Goal: Information Seeking & Learning: Learn about a topic

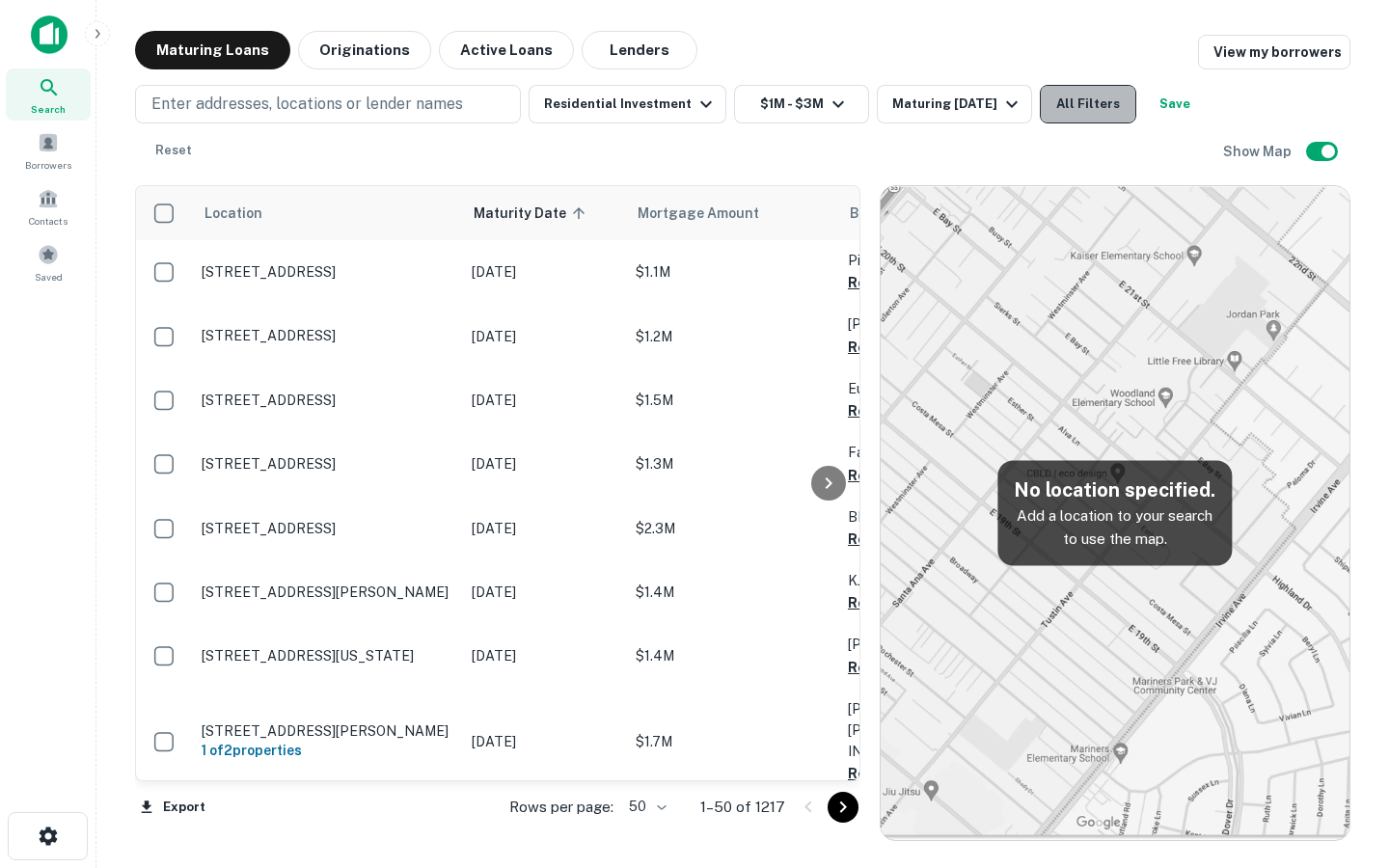
click at [1053, 112] on button "All Filters" at bounding box center [1089, 104] width 97 height 39
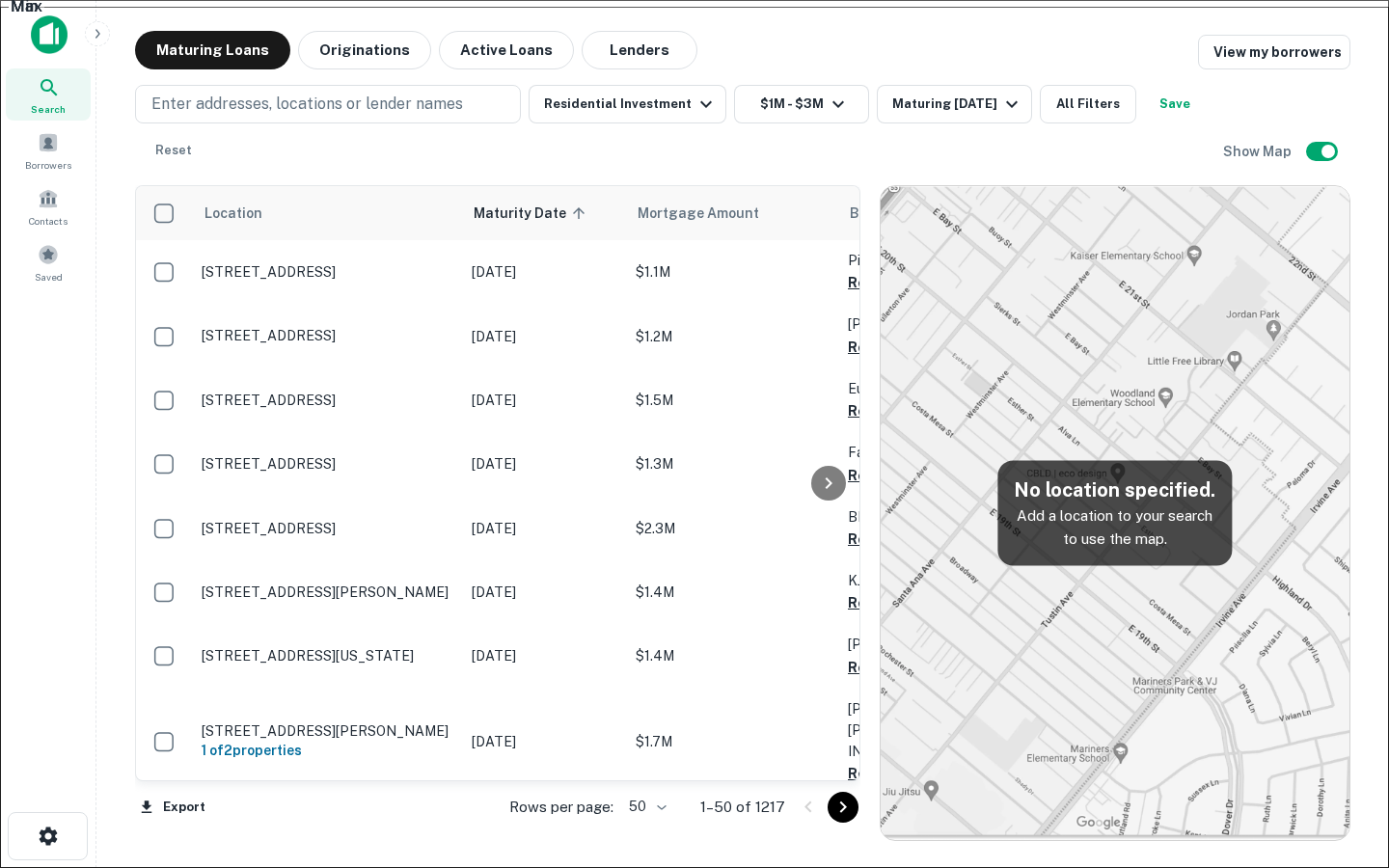
type input "*"
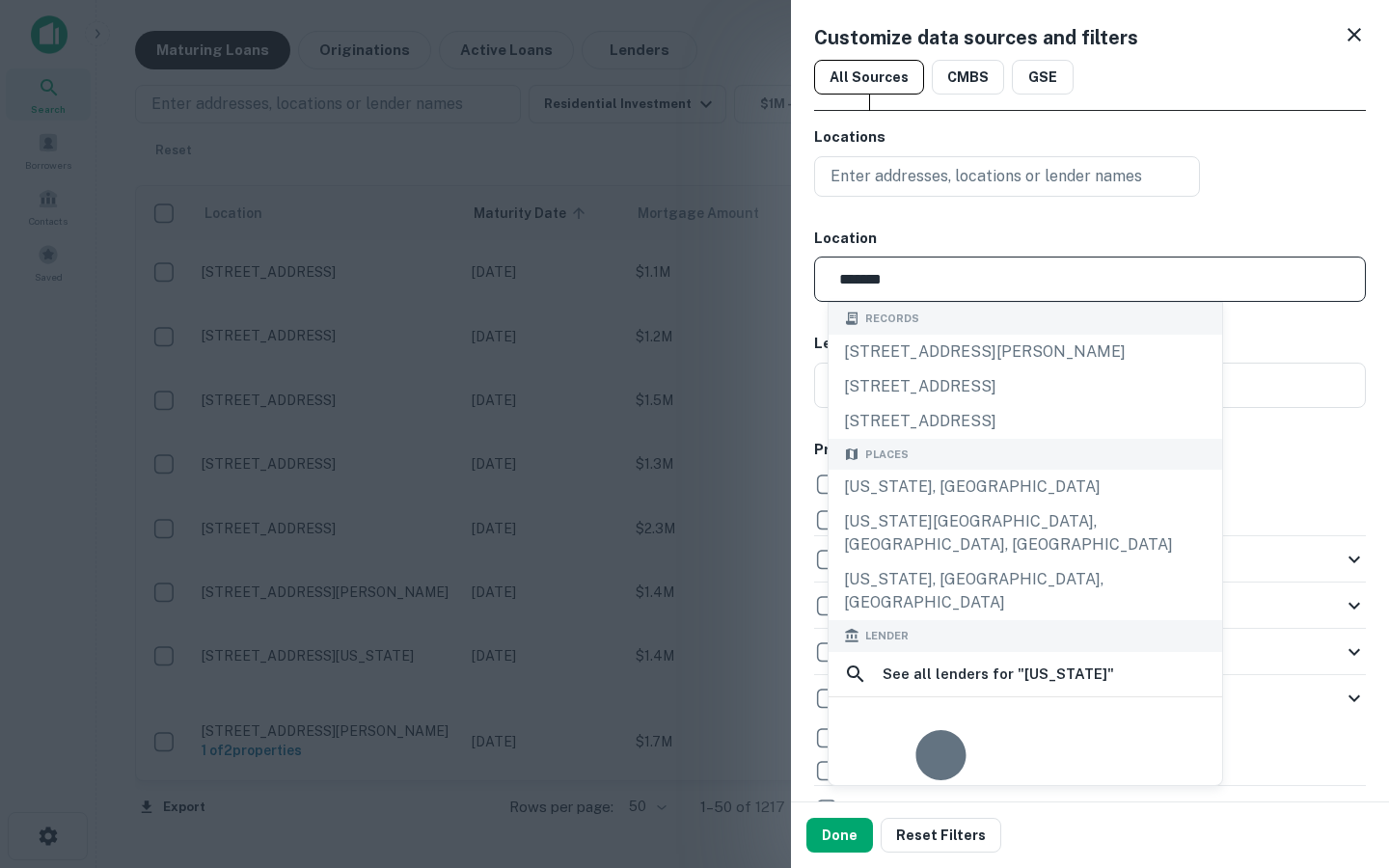
click at [919, 284] on input "*******" at bounding box center [1097, 279] width 538 height 45
type input "**********"
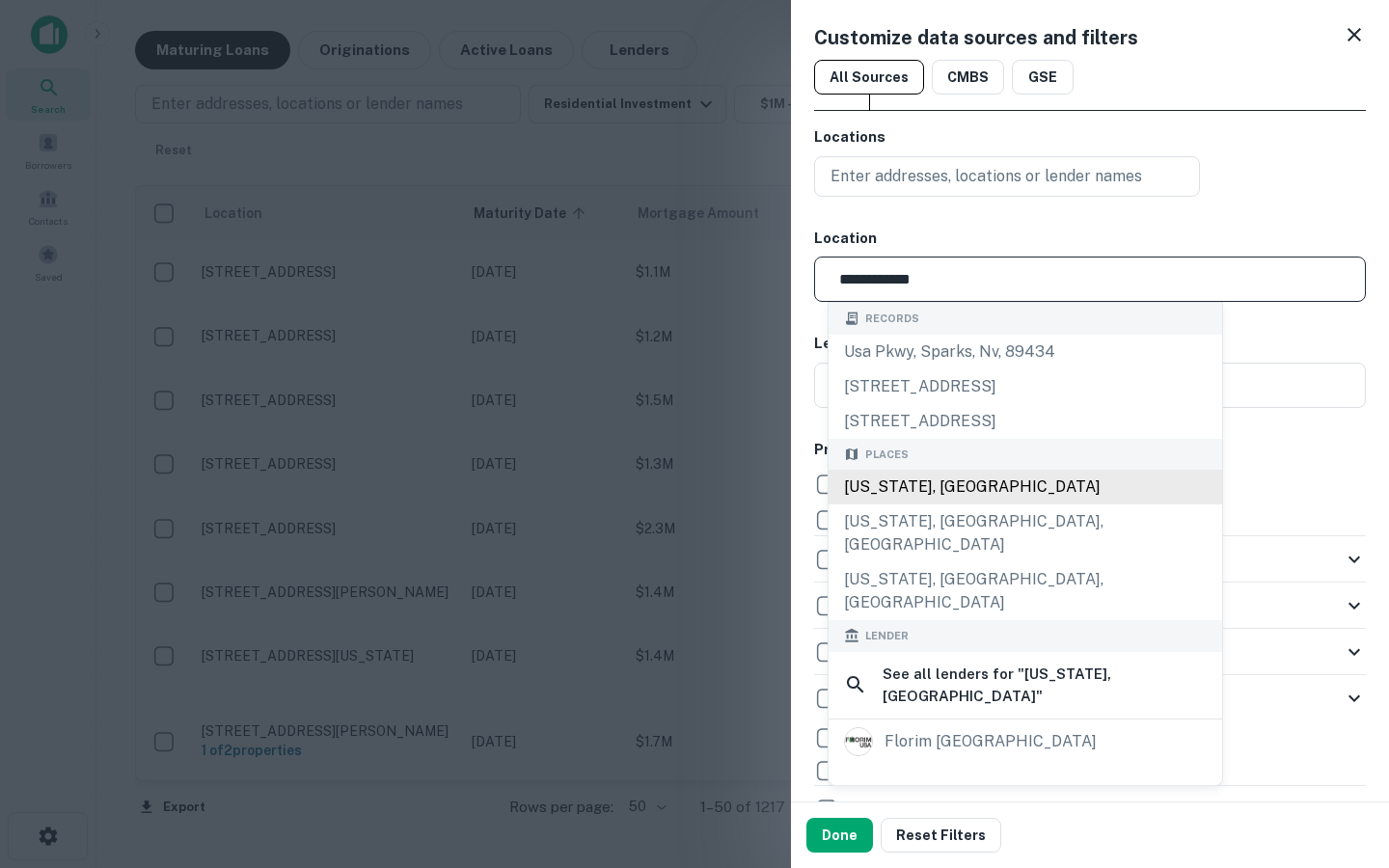
click at [925, 479] on div "Florida, USA" at bounding box center [1025, 487] width 393 height 35
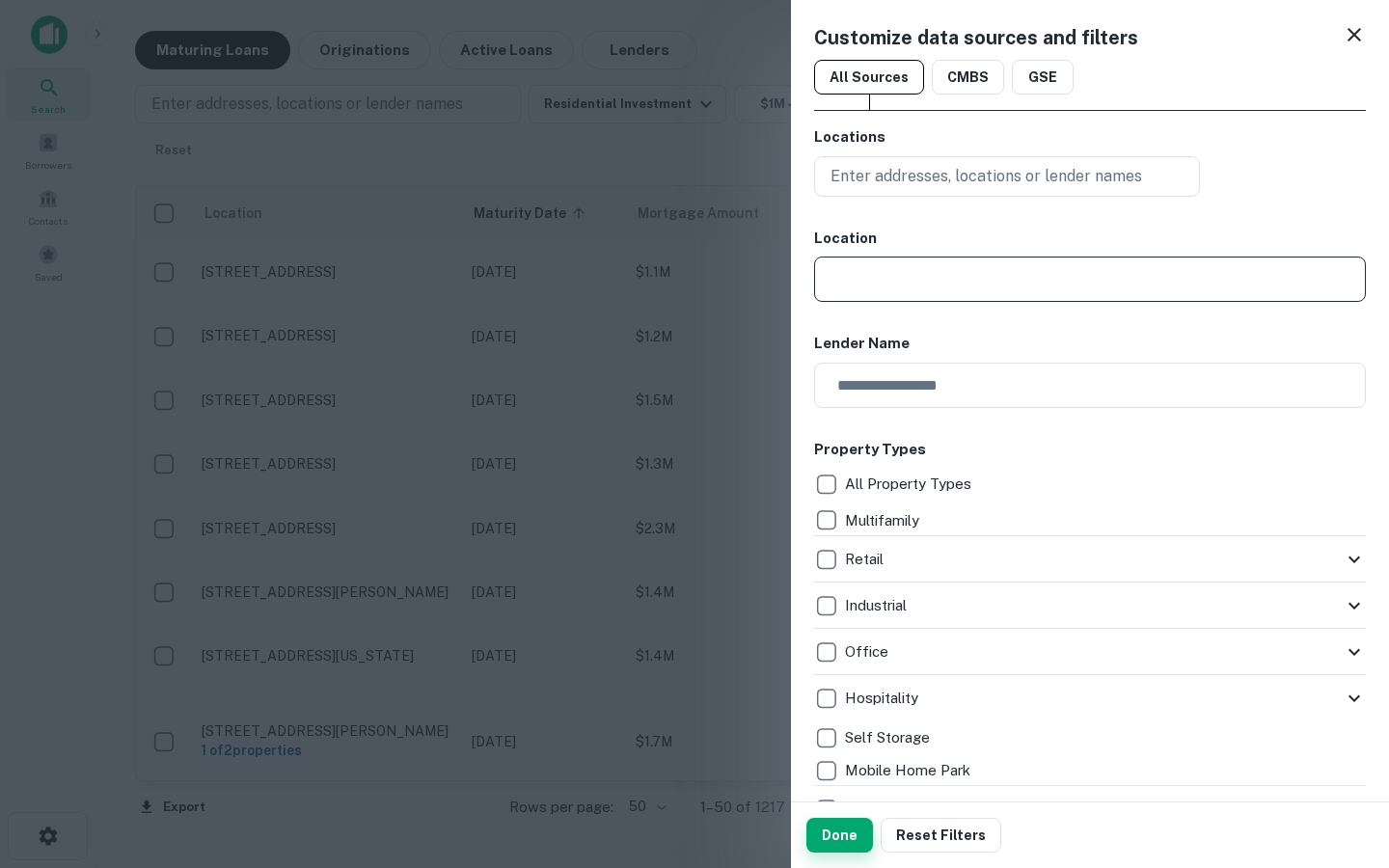
click at [832, 847] on button "Done" at bounding box center [839, 834] width 66 height 35
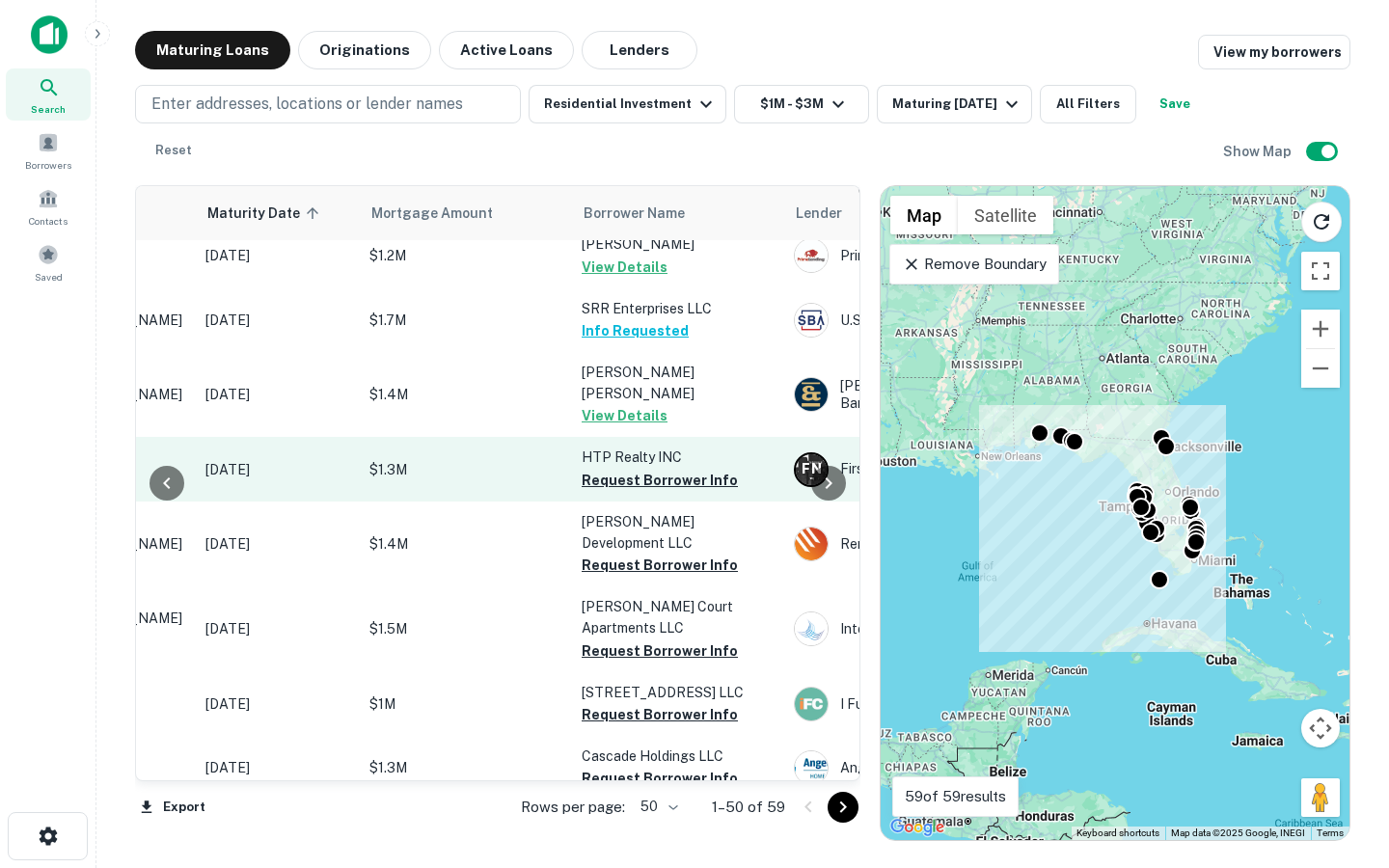
scroll to position [1076, 266]
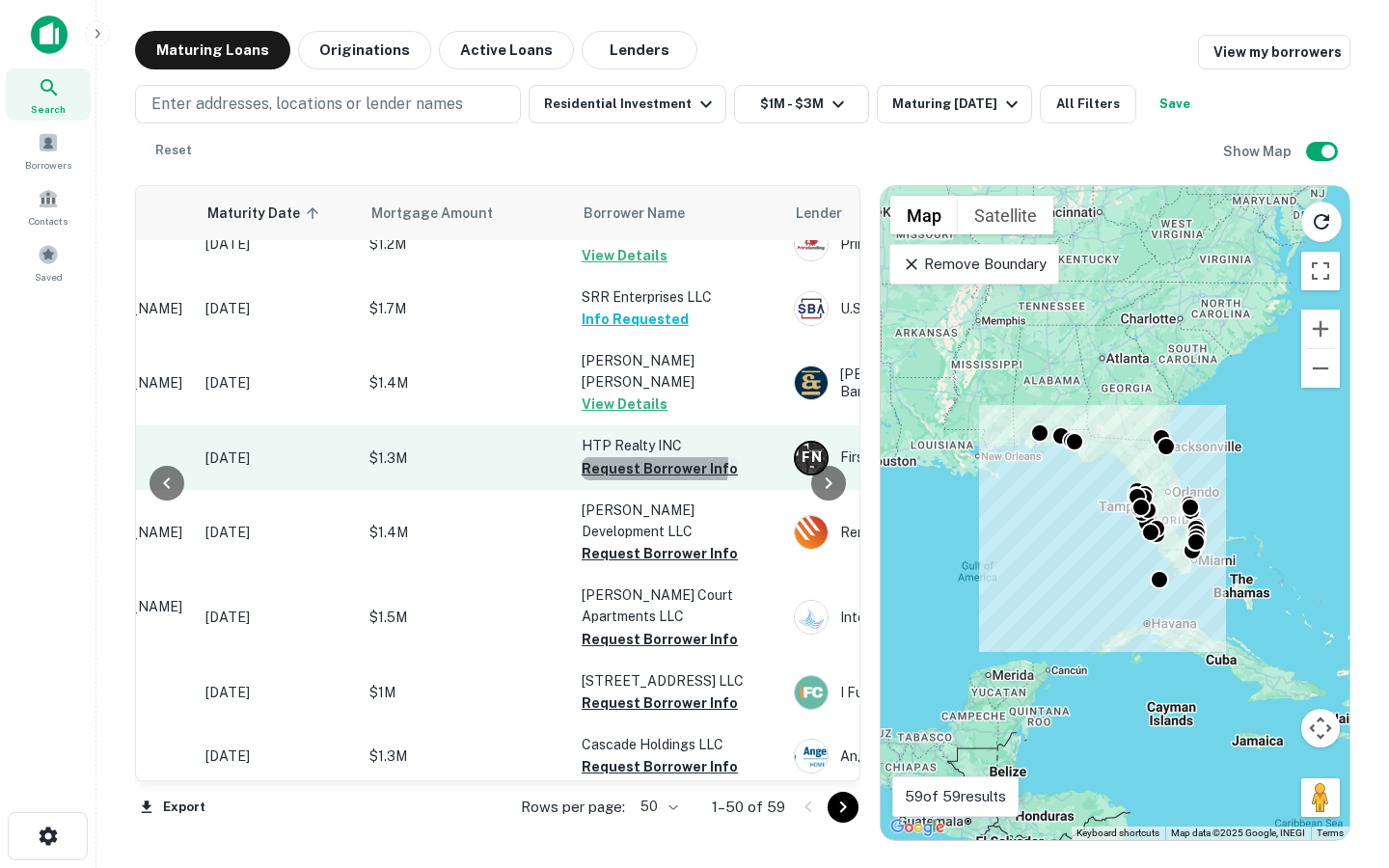
click at [638, 457] on button "Request Borrower Info" at bounding box center [660, 468] width 156 height 23
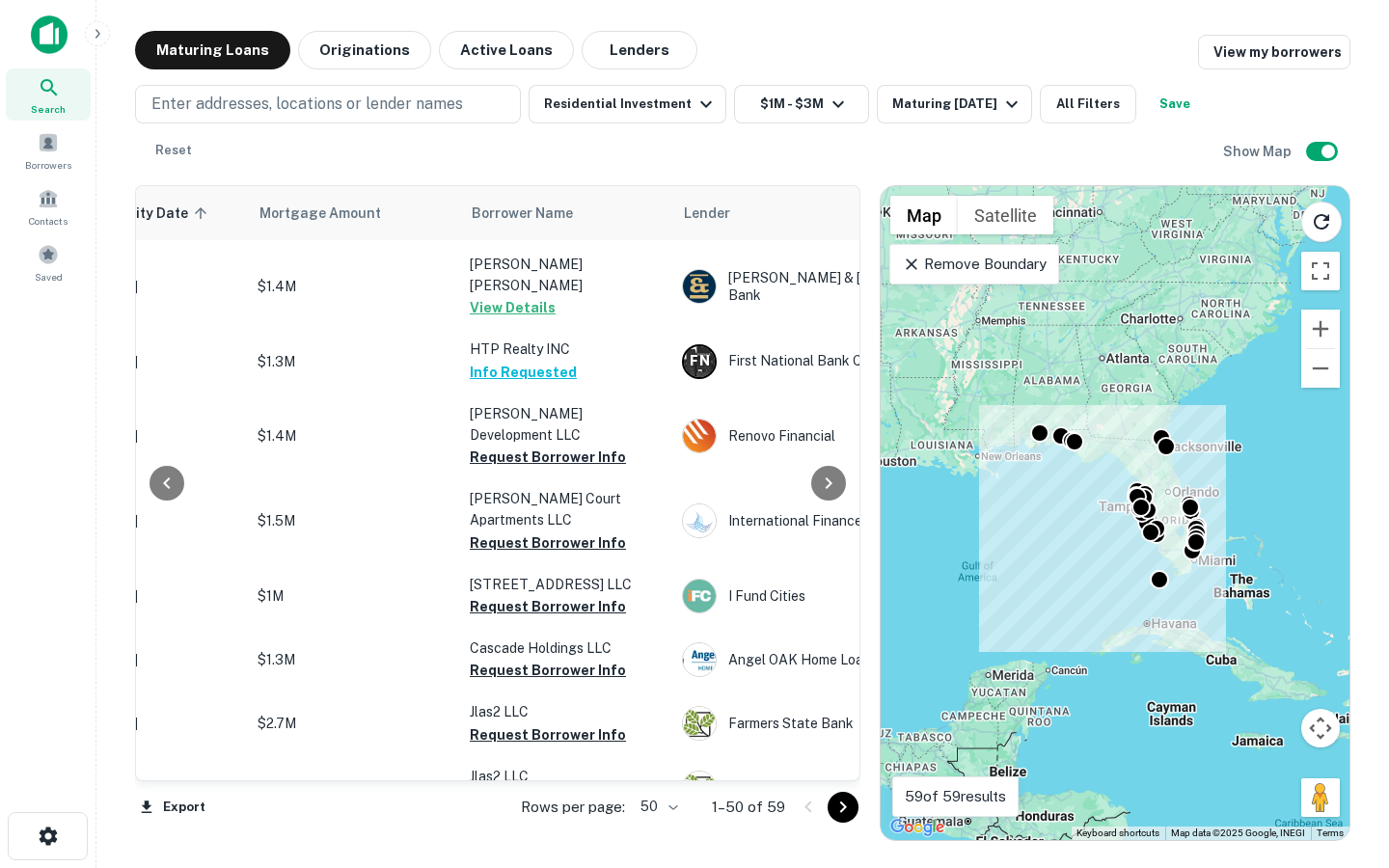
scroll to position [1171, 378]
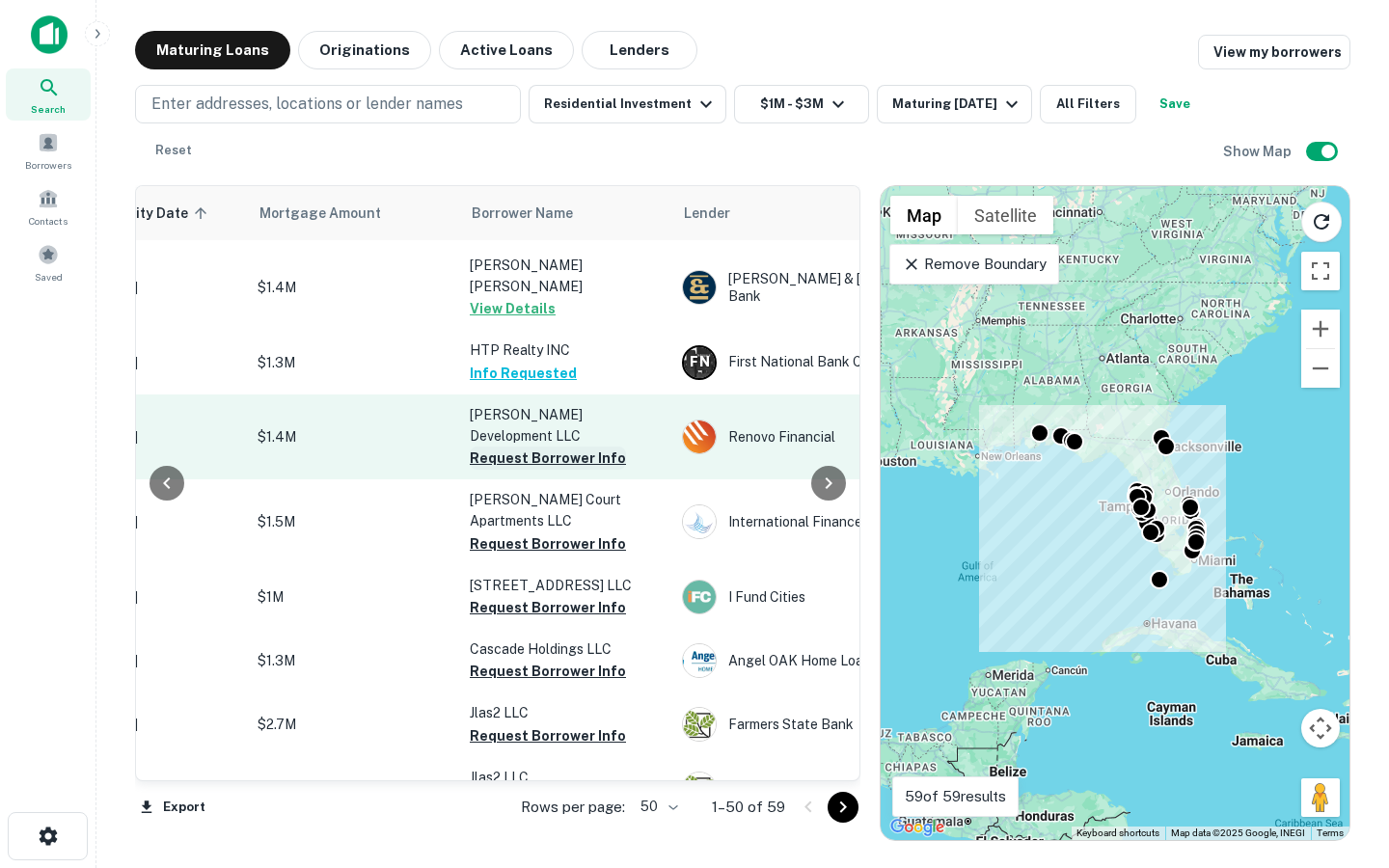
click at [539, 446] on button "Request Borrower Info" at bounding box center [548, 457] width 156 height 23
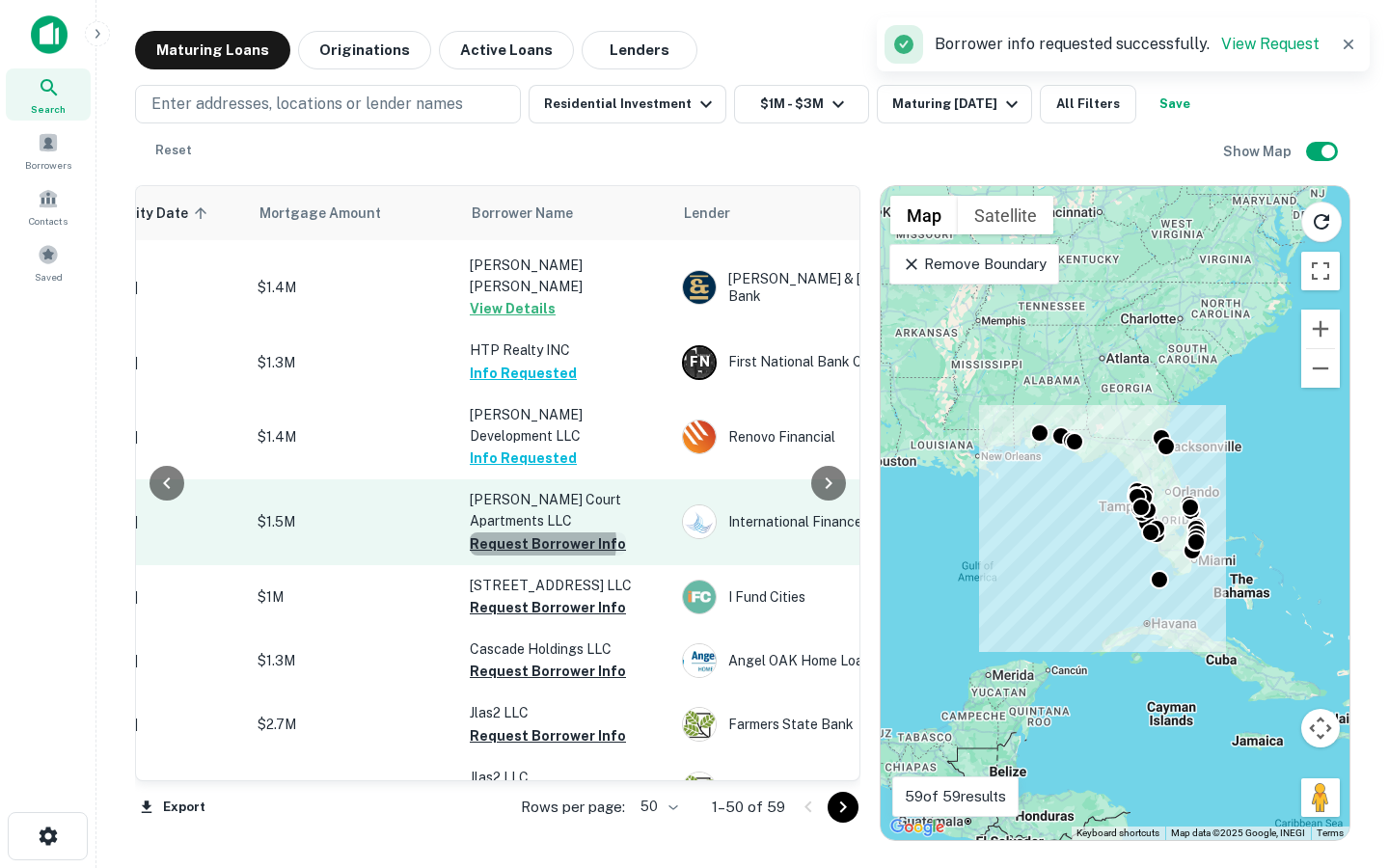
click at [542, 532] on button "Request Borrower Info" at bounding box center [548, 543] width 156 height 23
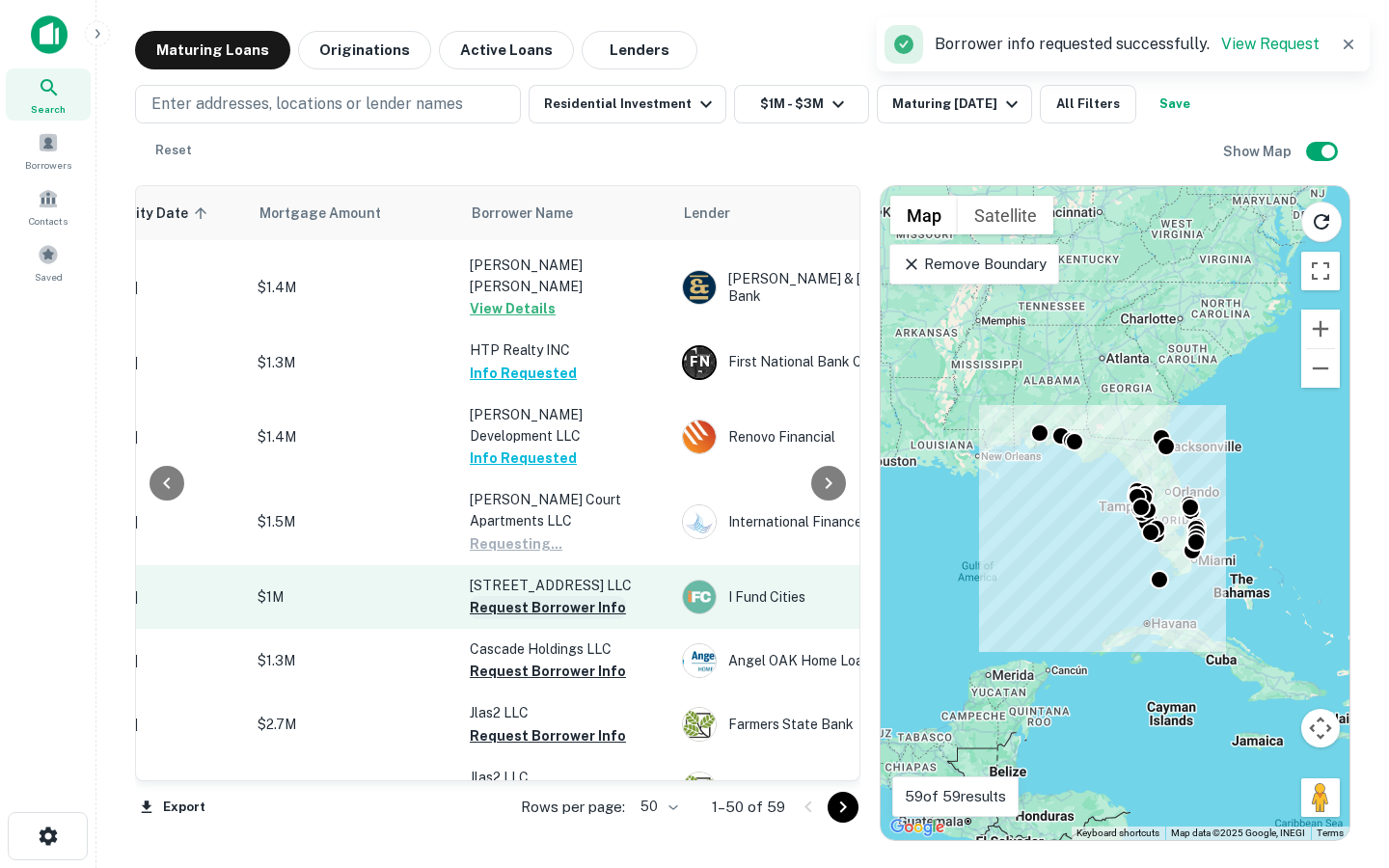
click at [528, 595] on button "Request Borrower Info" at bounding box center [548, 606] width 156 height 23
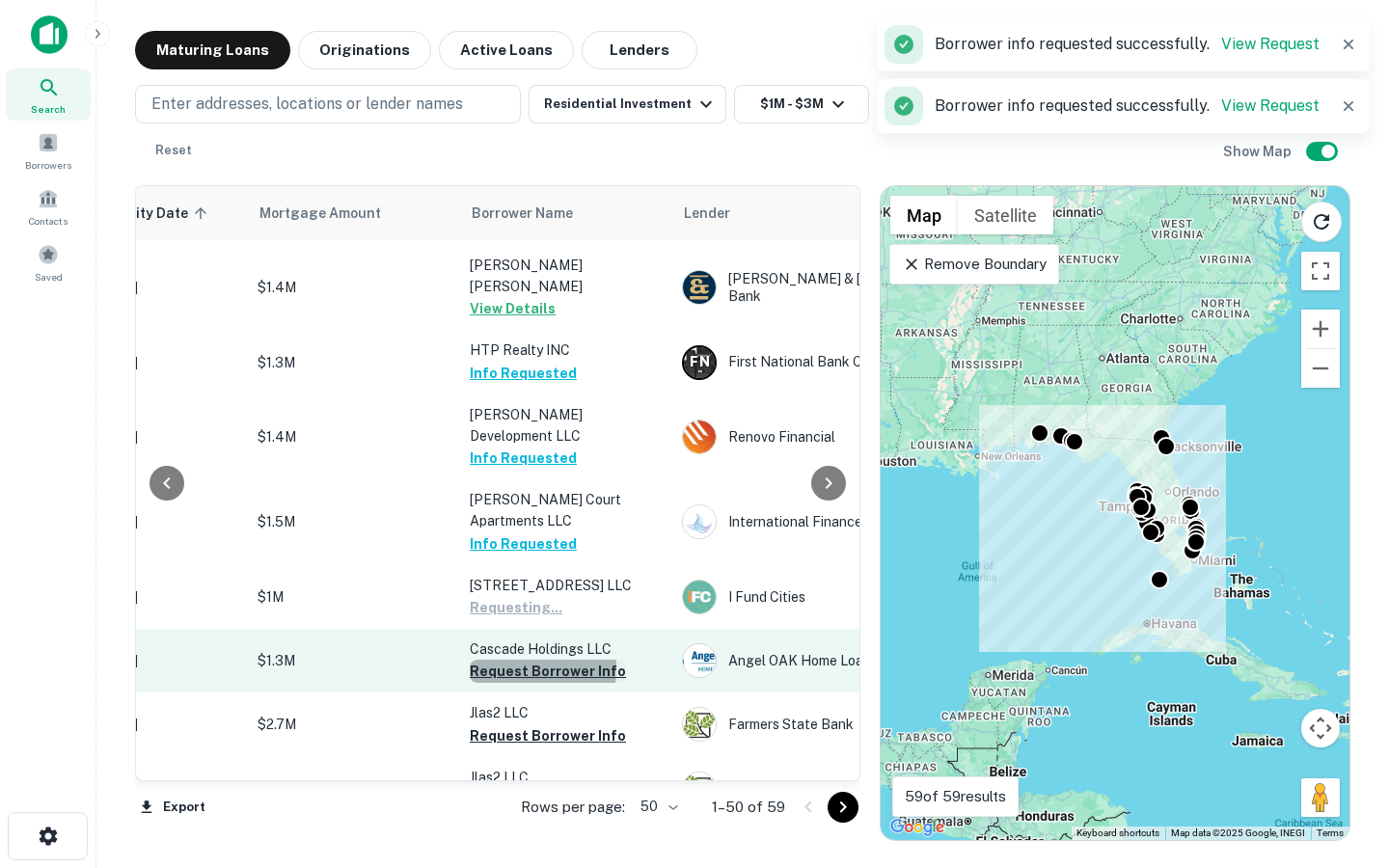
click at [522, 660] on button "Request Borrower Info" at bounding box center [548, 671] width 156 height 23
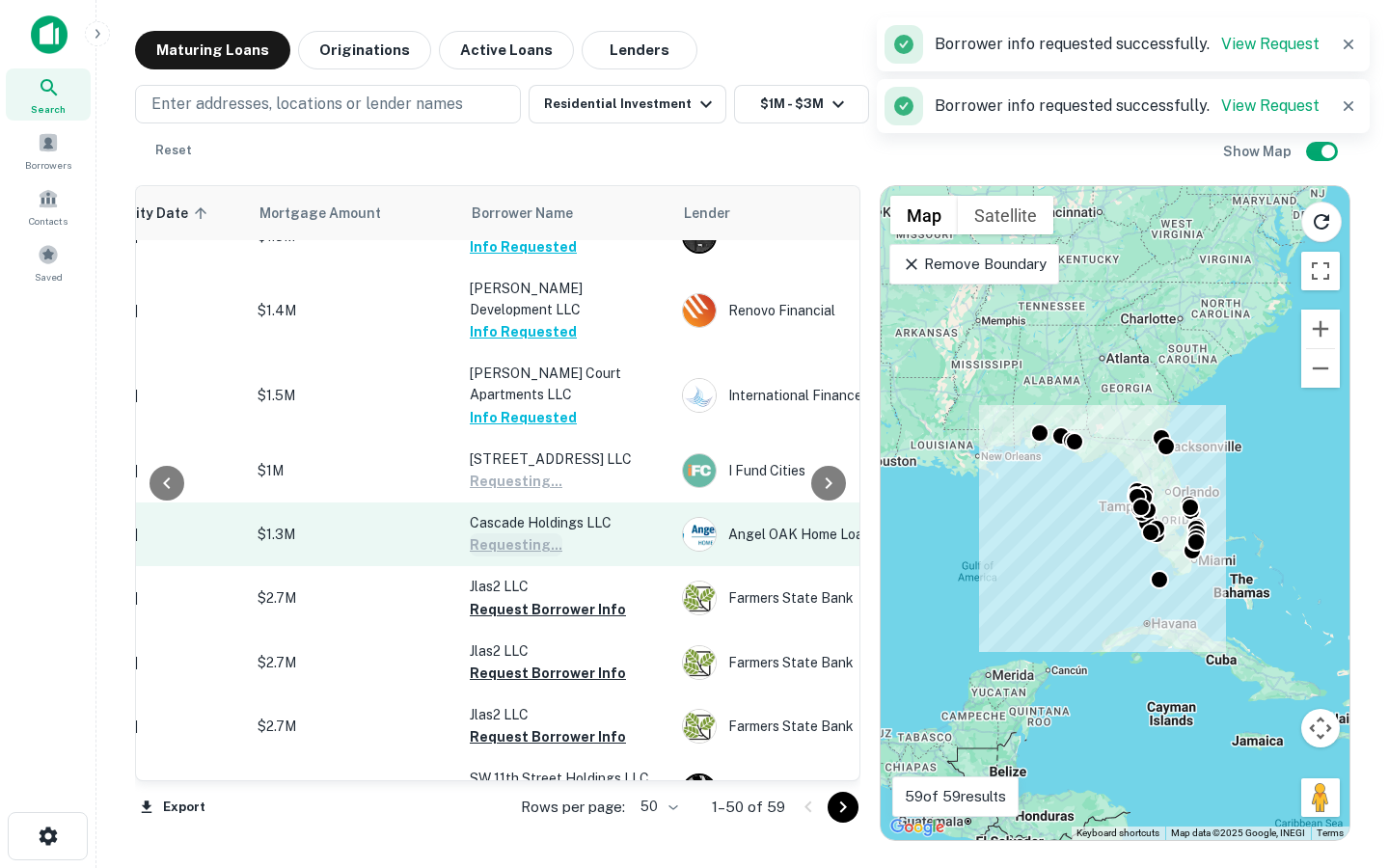
scroll to position [1336, 378]
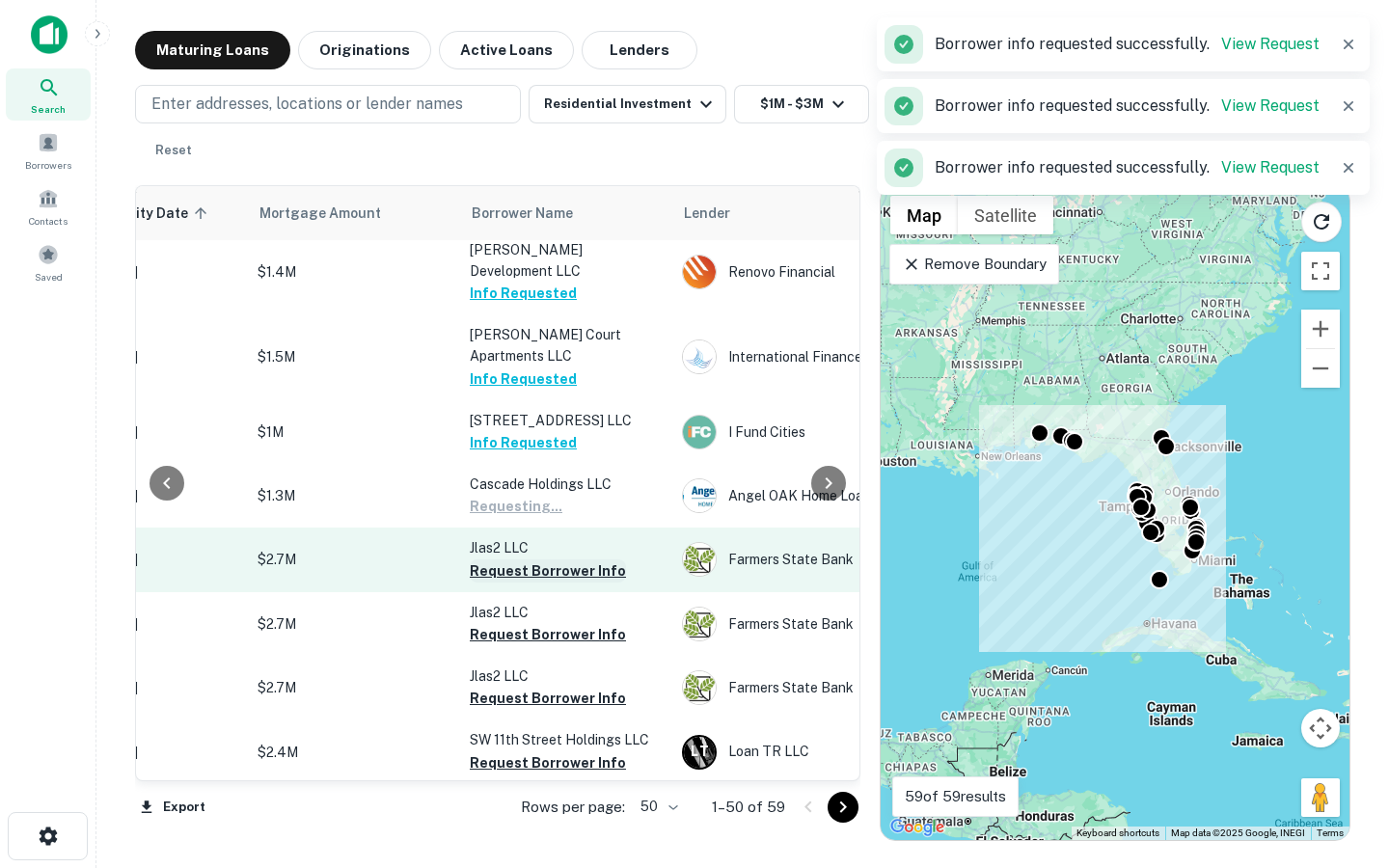
click at [522, 559] on button "Request Borrower Info" at bounding box center [548, 570] width 156 height 23
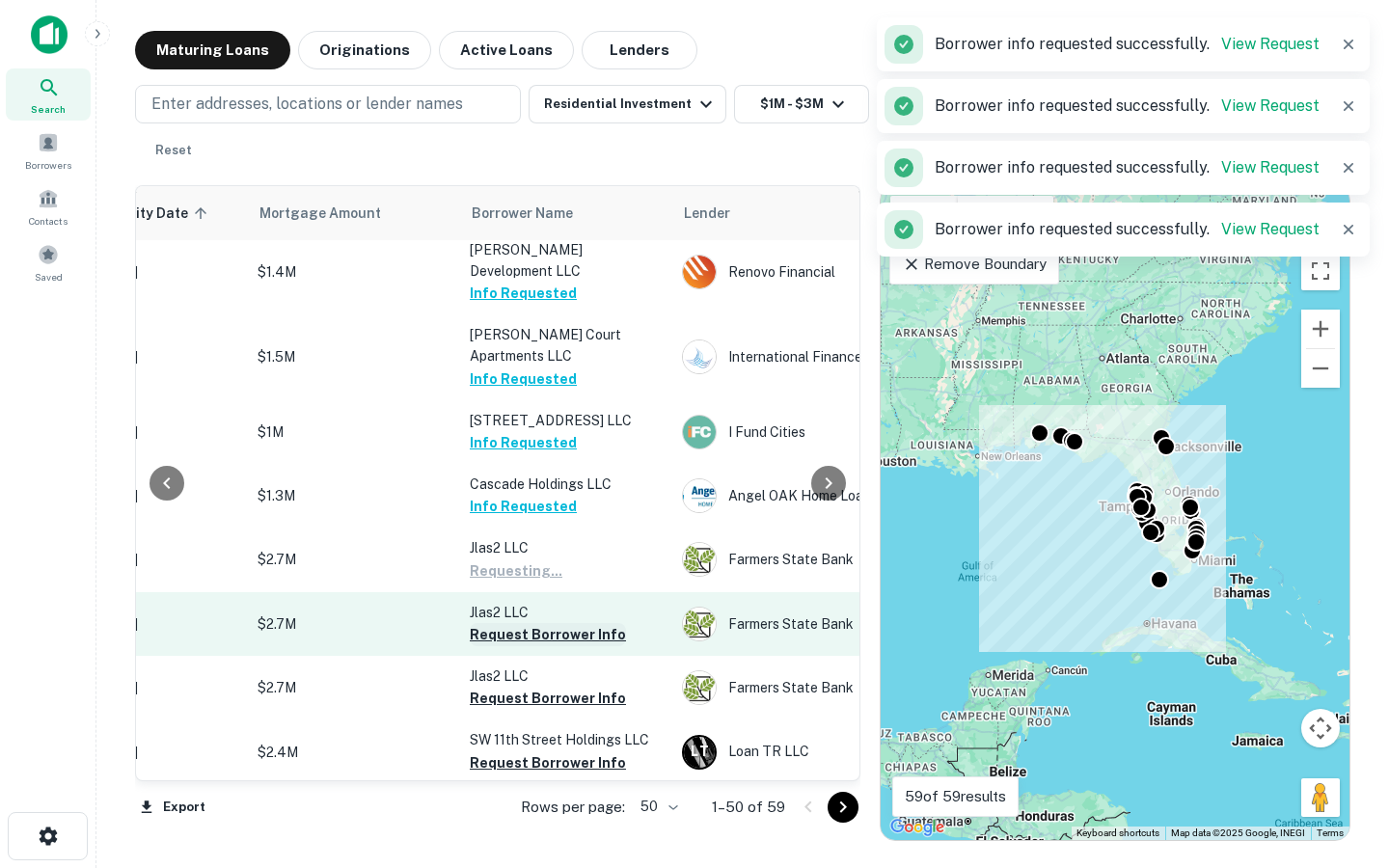
click at [520, 623] on button "Request Borrower Info" at bounding box center [548, 634] width 156 height 23
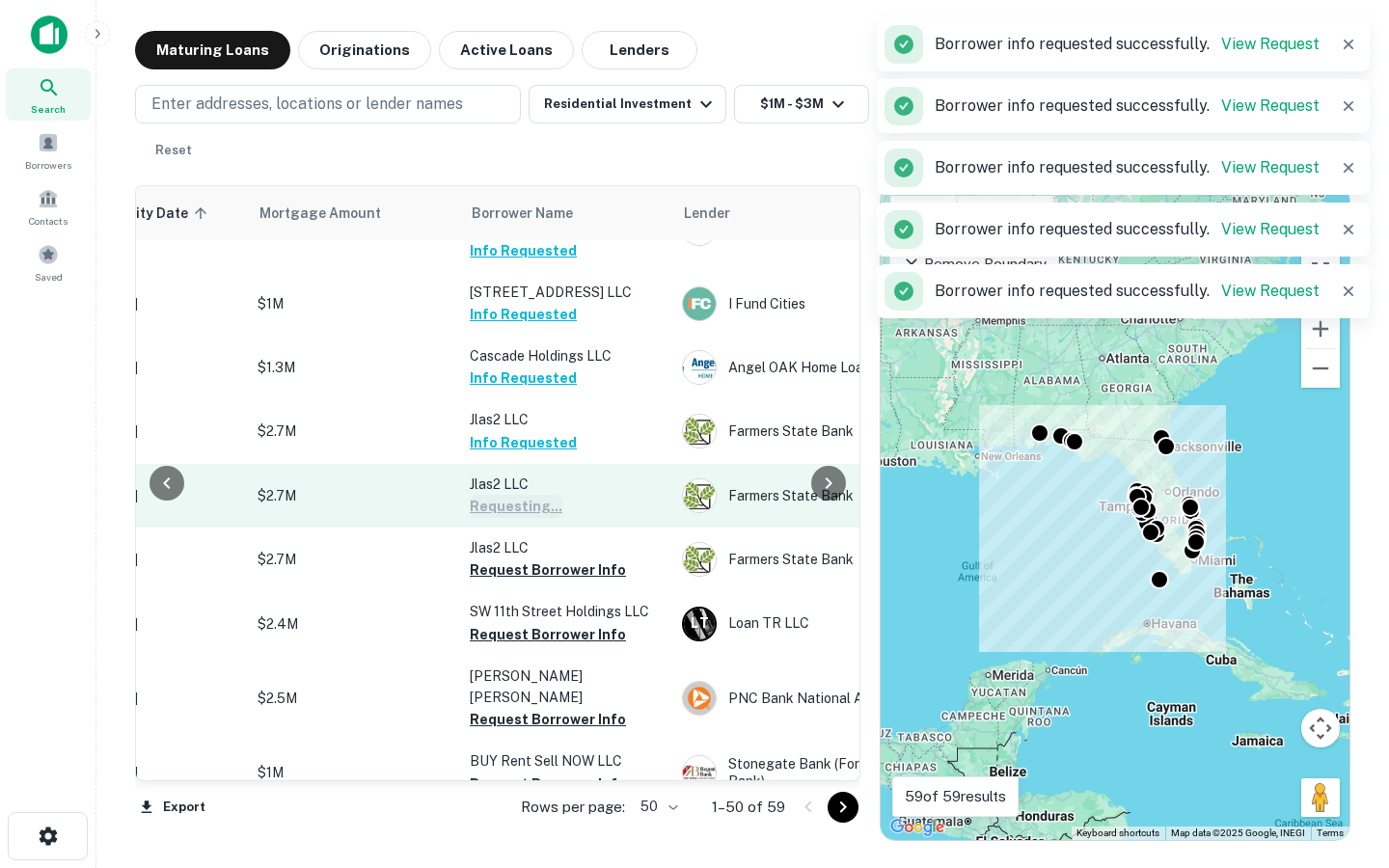
scroll to position [1472, 378]
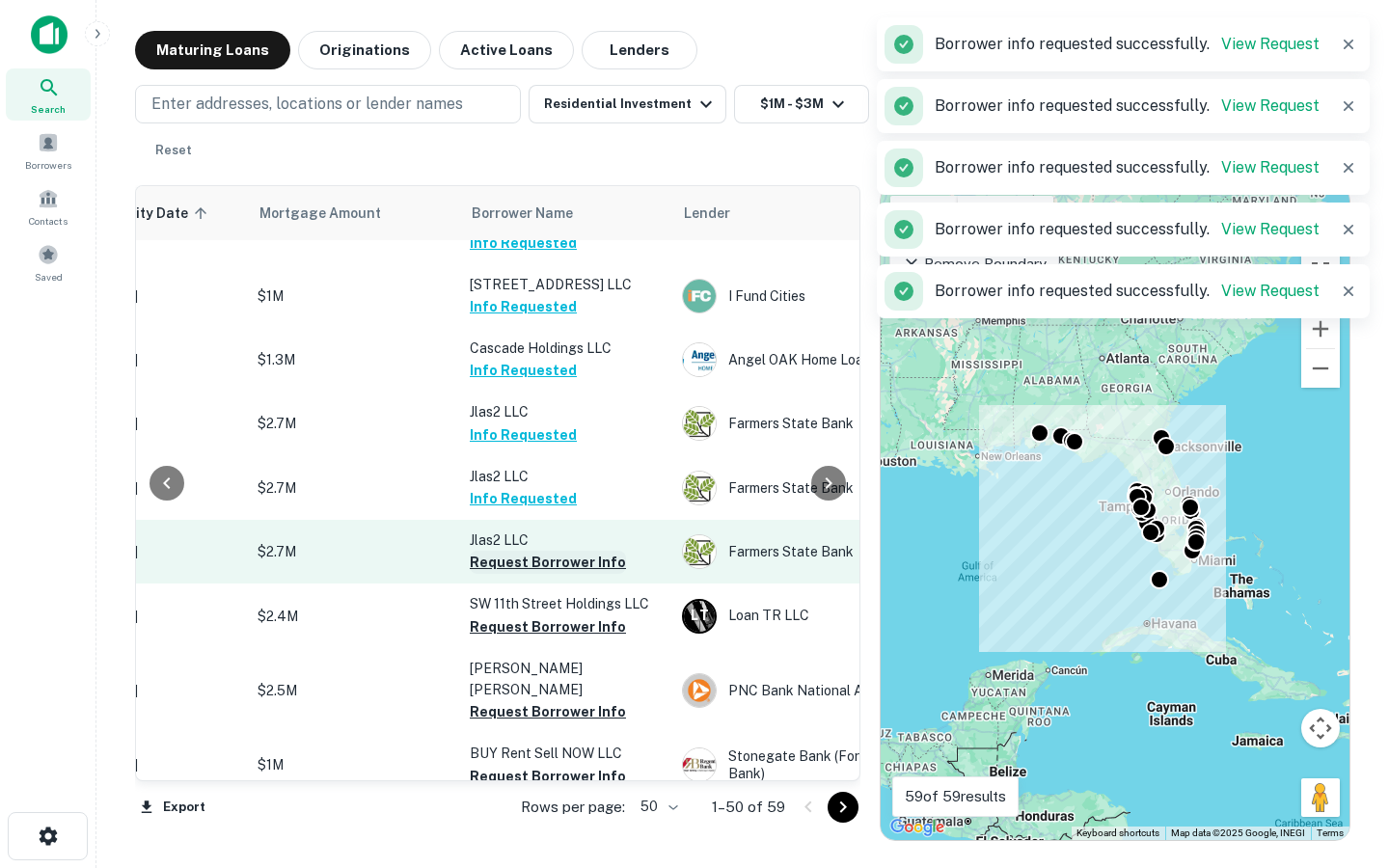
click at [516, 551] on button "Request Borrower Info" at bounding box center [548, 562] width 156 height 23
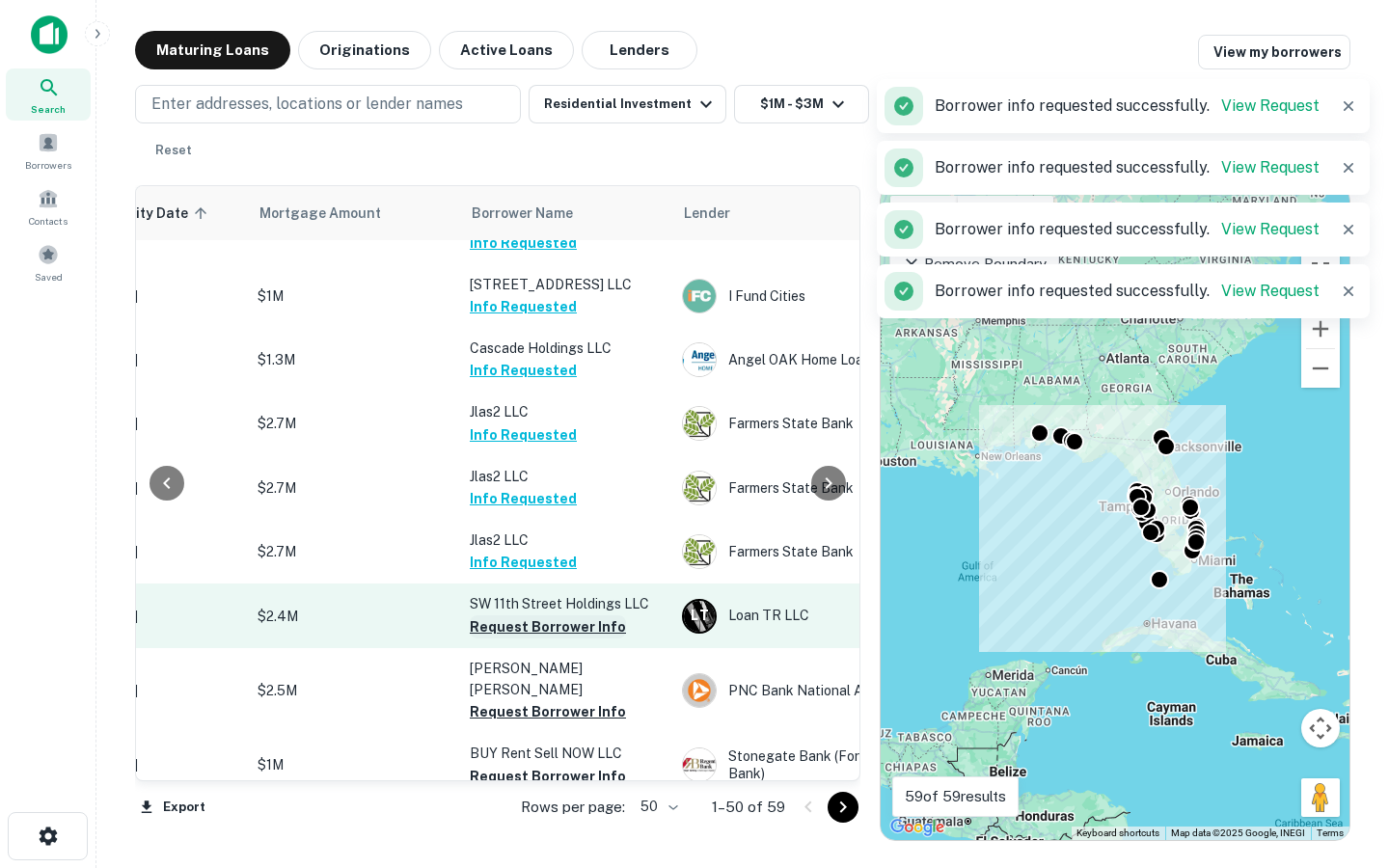
click at [525, 615] on button "Request Borrower Info" at bounding box center [548, 626] width 156 height 23
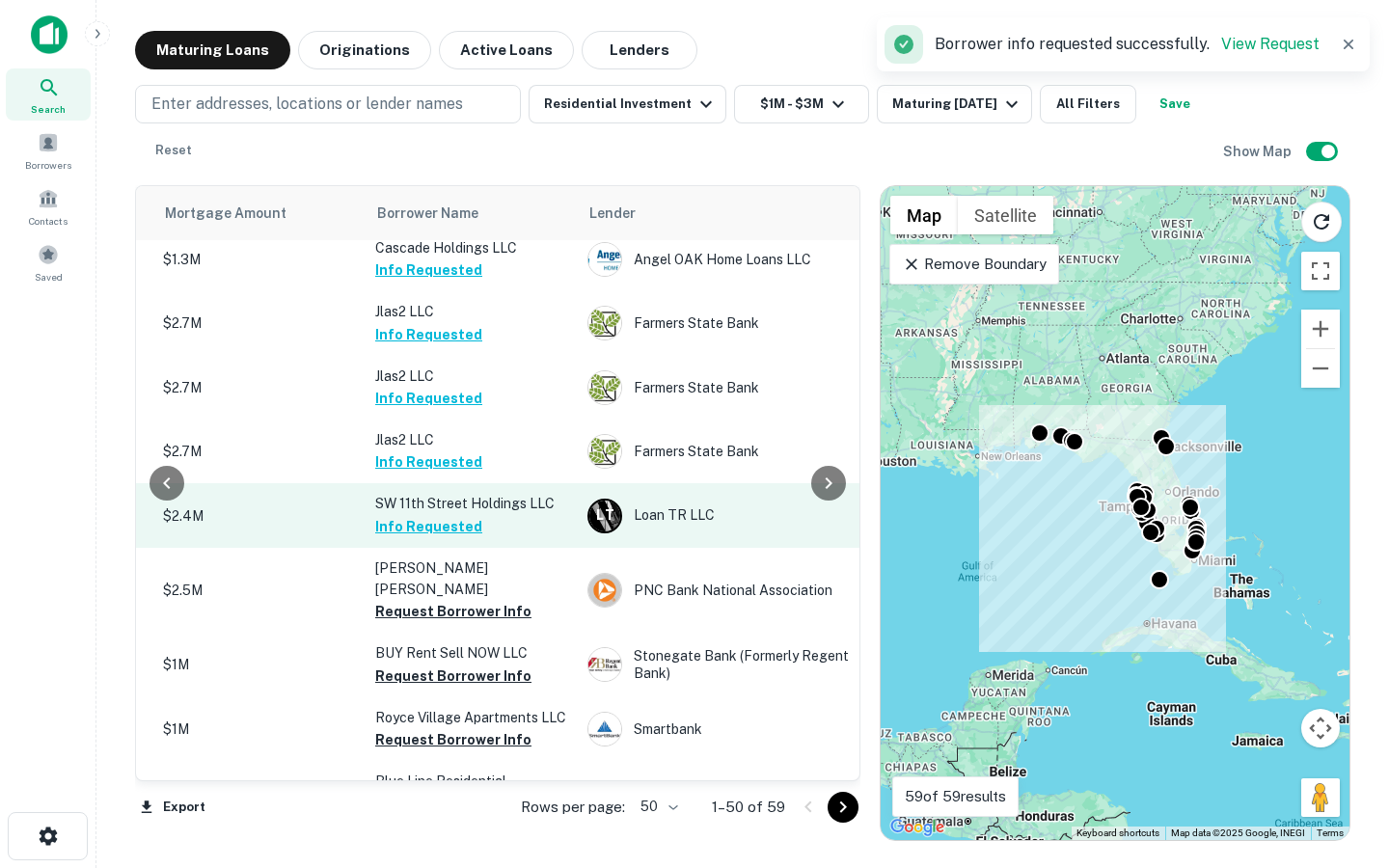
scroll to position [1633, 472]
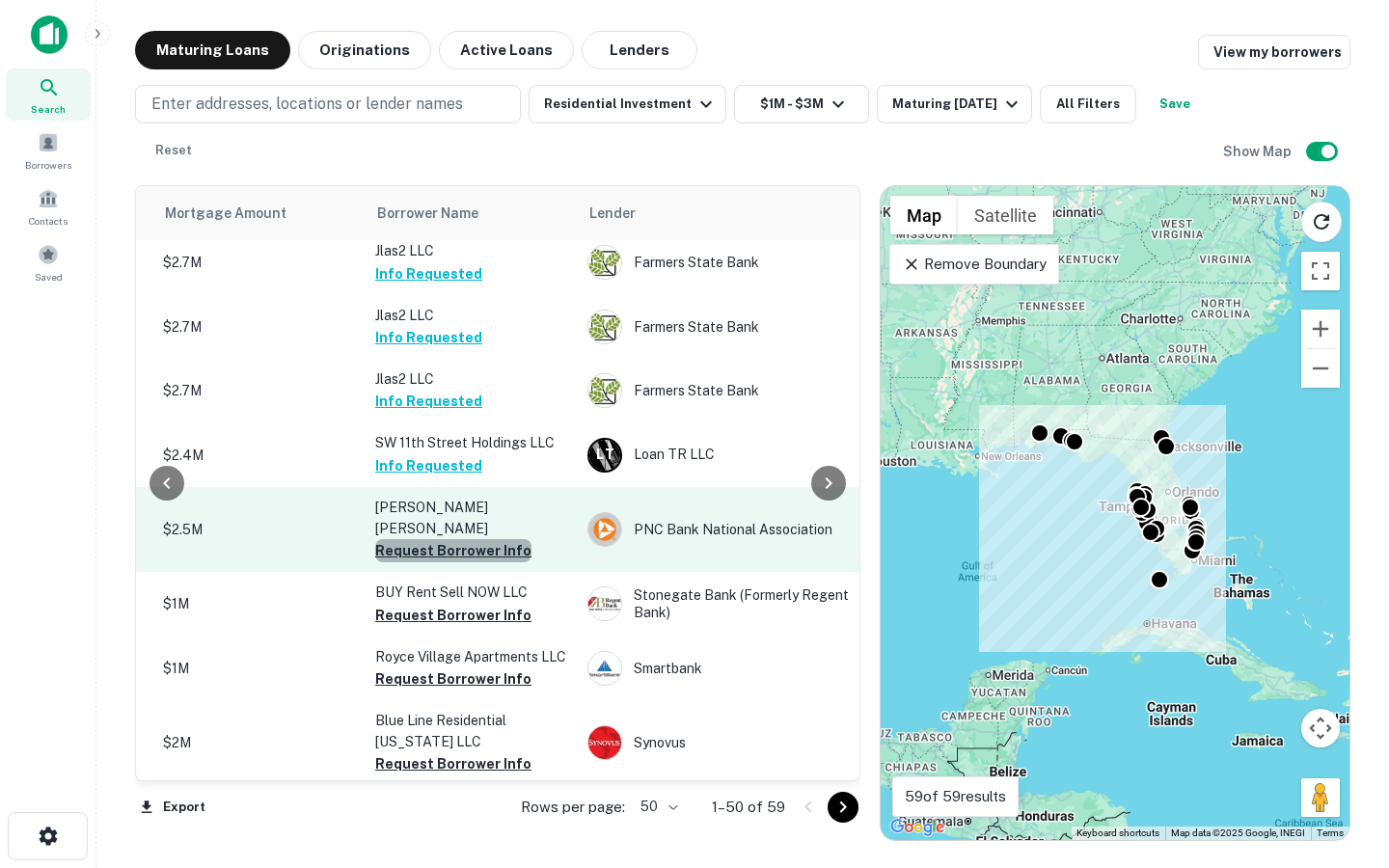
click at [476, 539] on button "Request Borrower Info" at bounding box center [453, 550] width 156 height 23
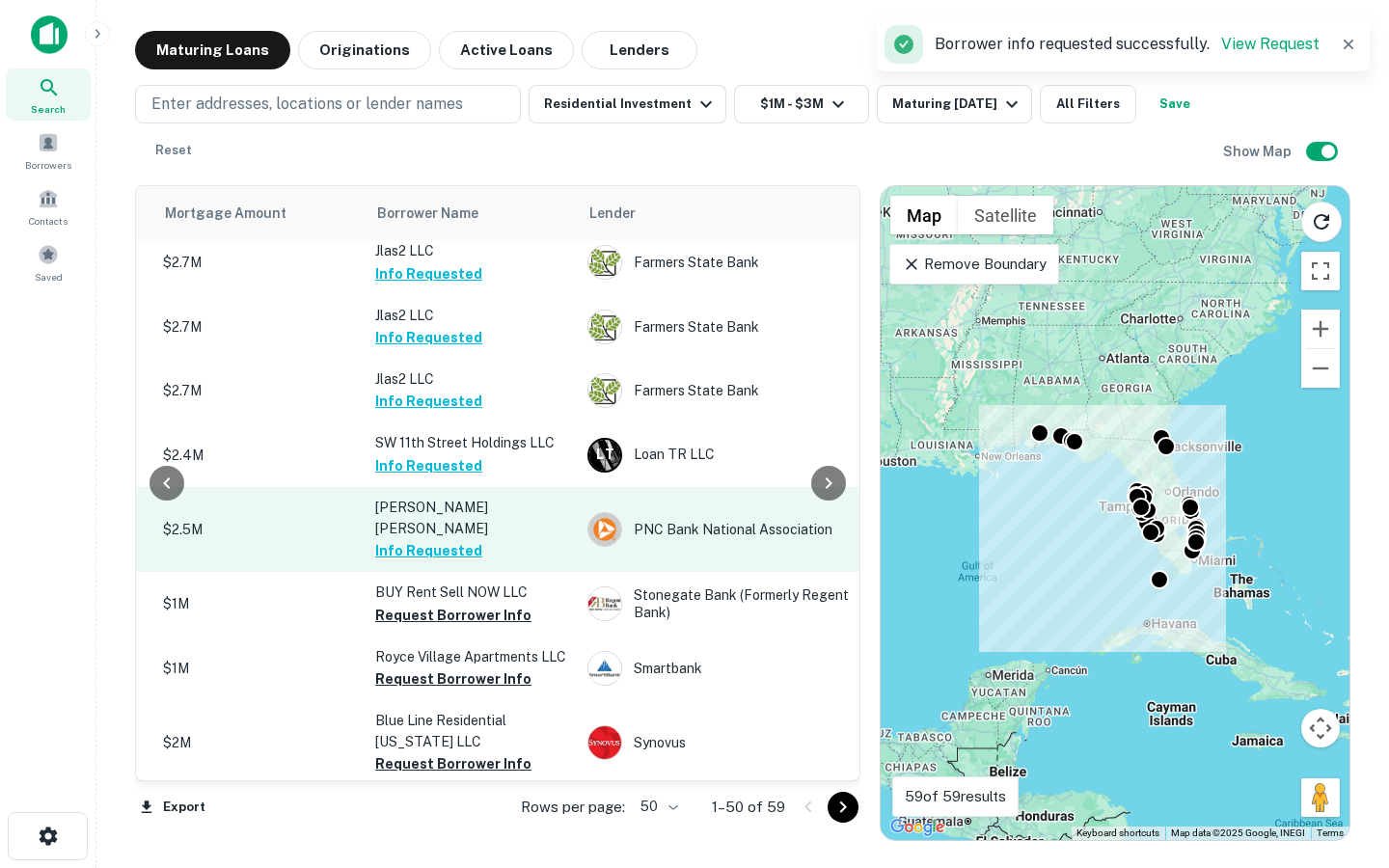
scroll to position [1633, 425]
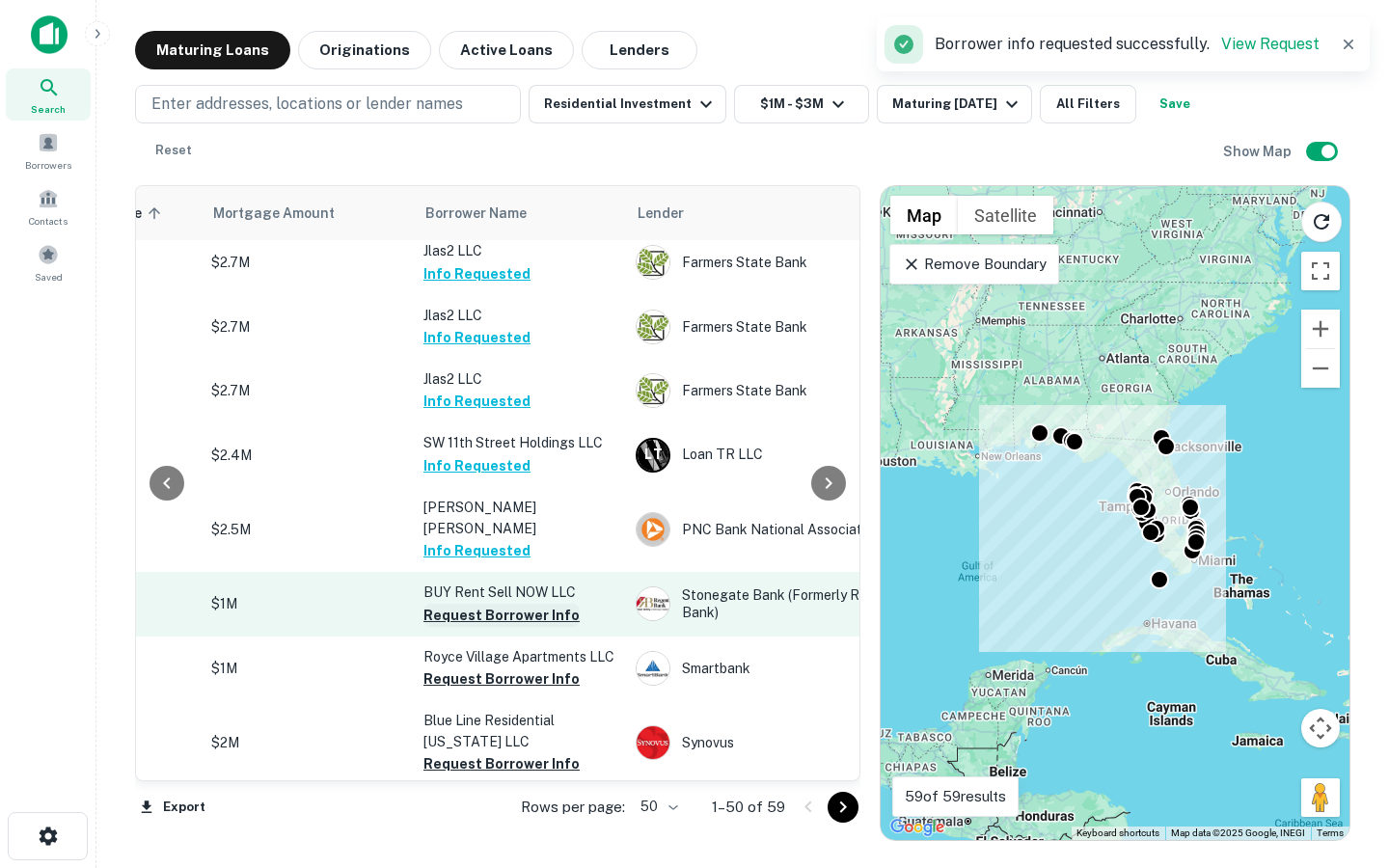
click at [507, 603] on button "Request Borrower Info" at bounding box center [502, 614] width 156 height 23
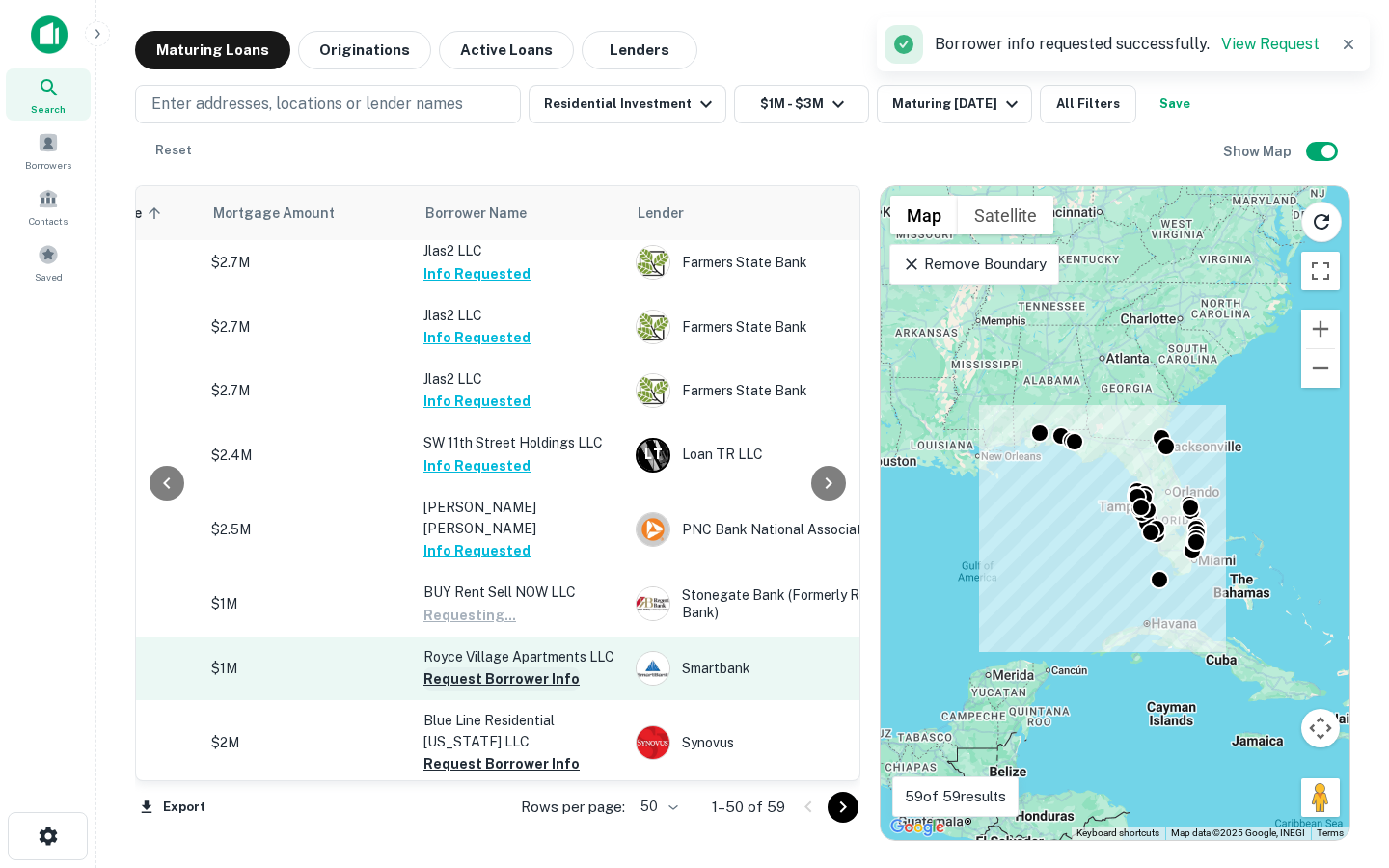
click at [484, 668] on button "Request Borrower Info" at bounding box center [502, 678] width 156 height 23
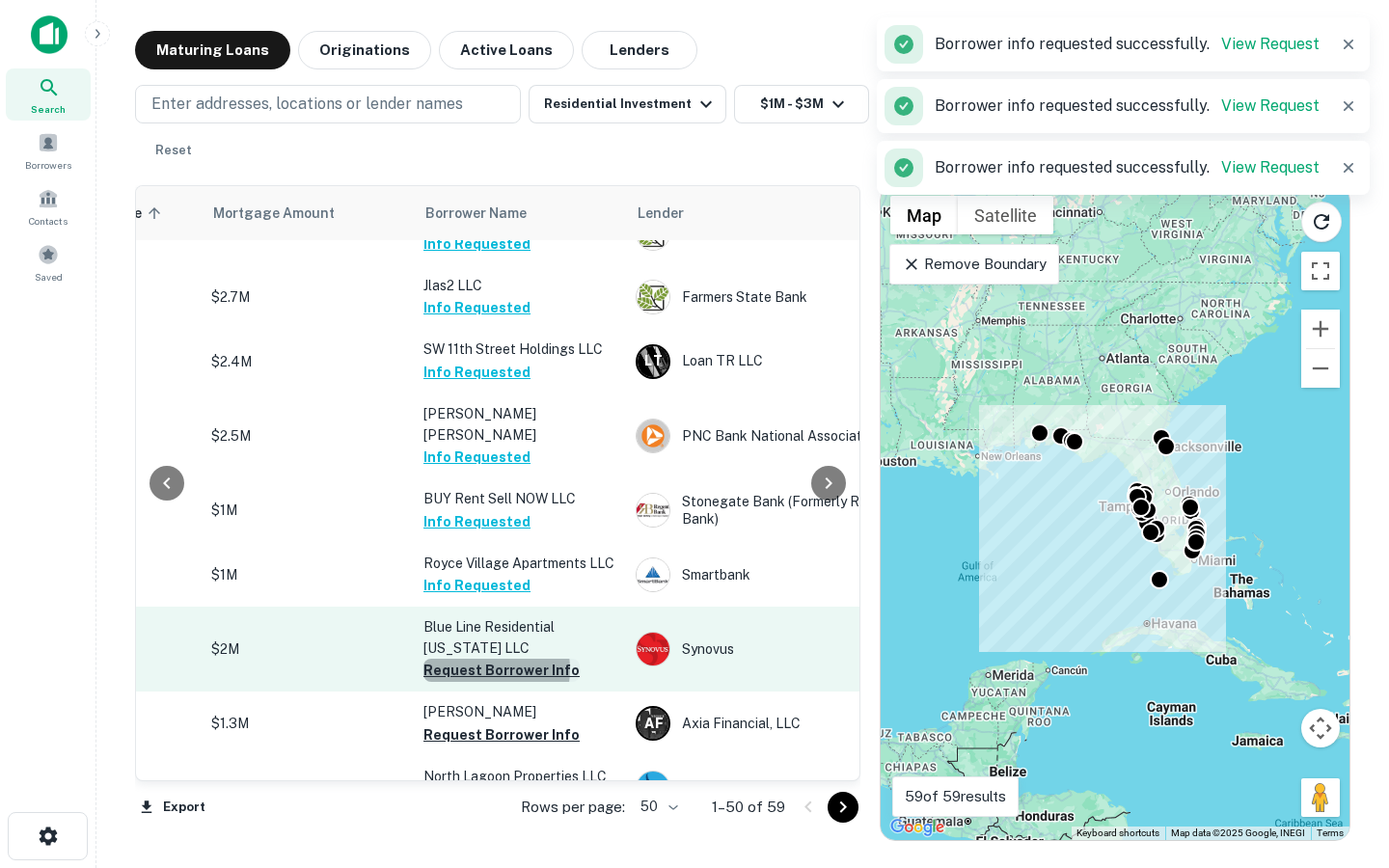
click at [484, 659] on button "Request Borrower Info" at bounding box center [502, 670] width 156 height 23
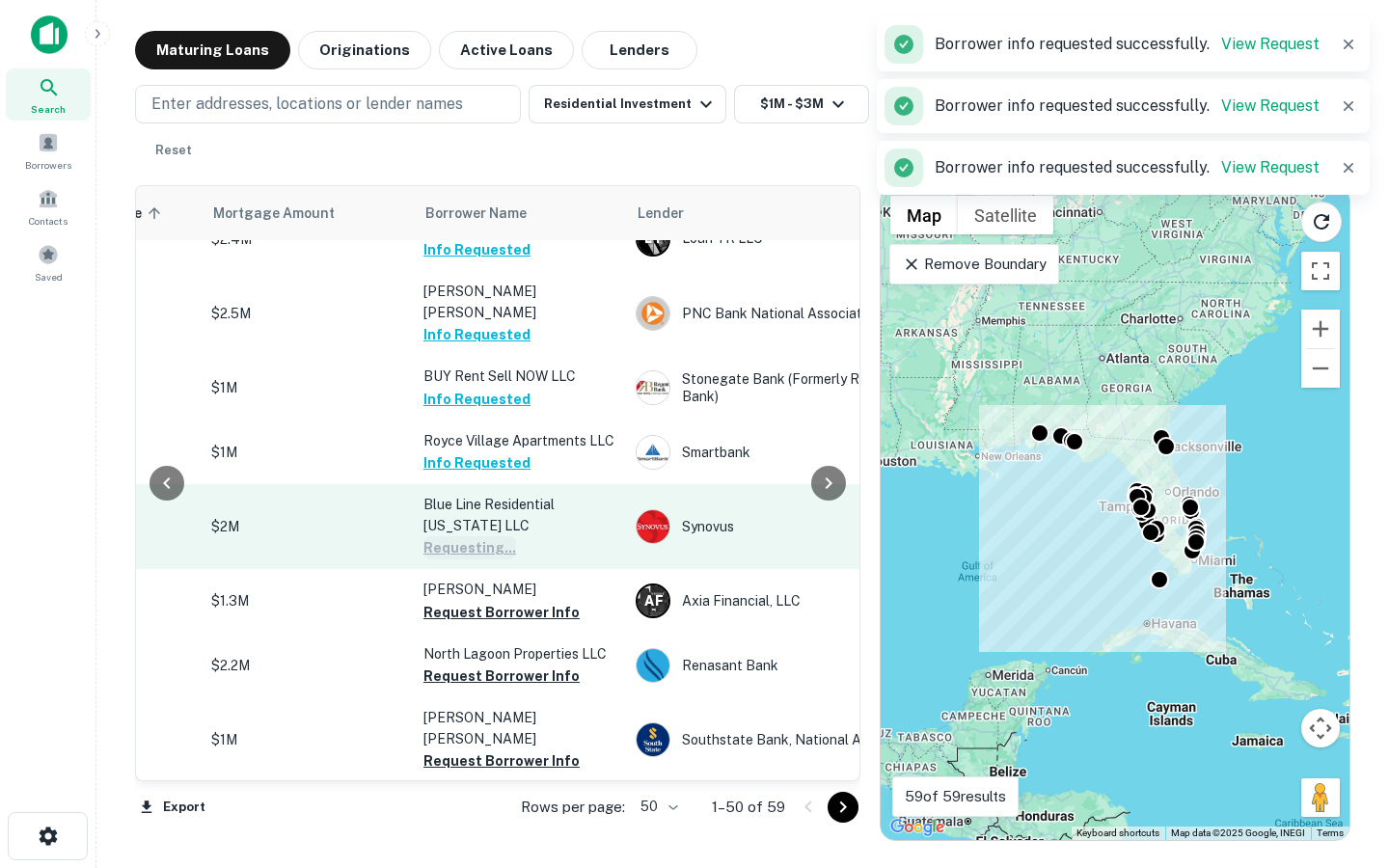
scroll to position [1888, 425]
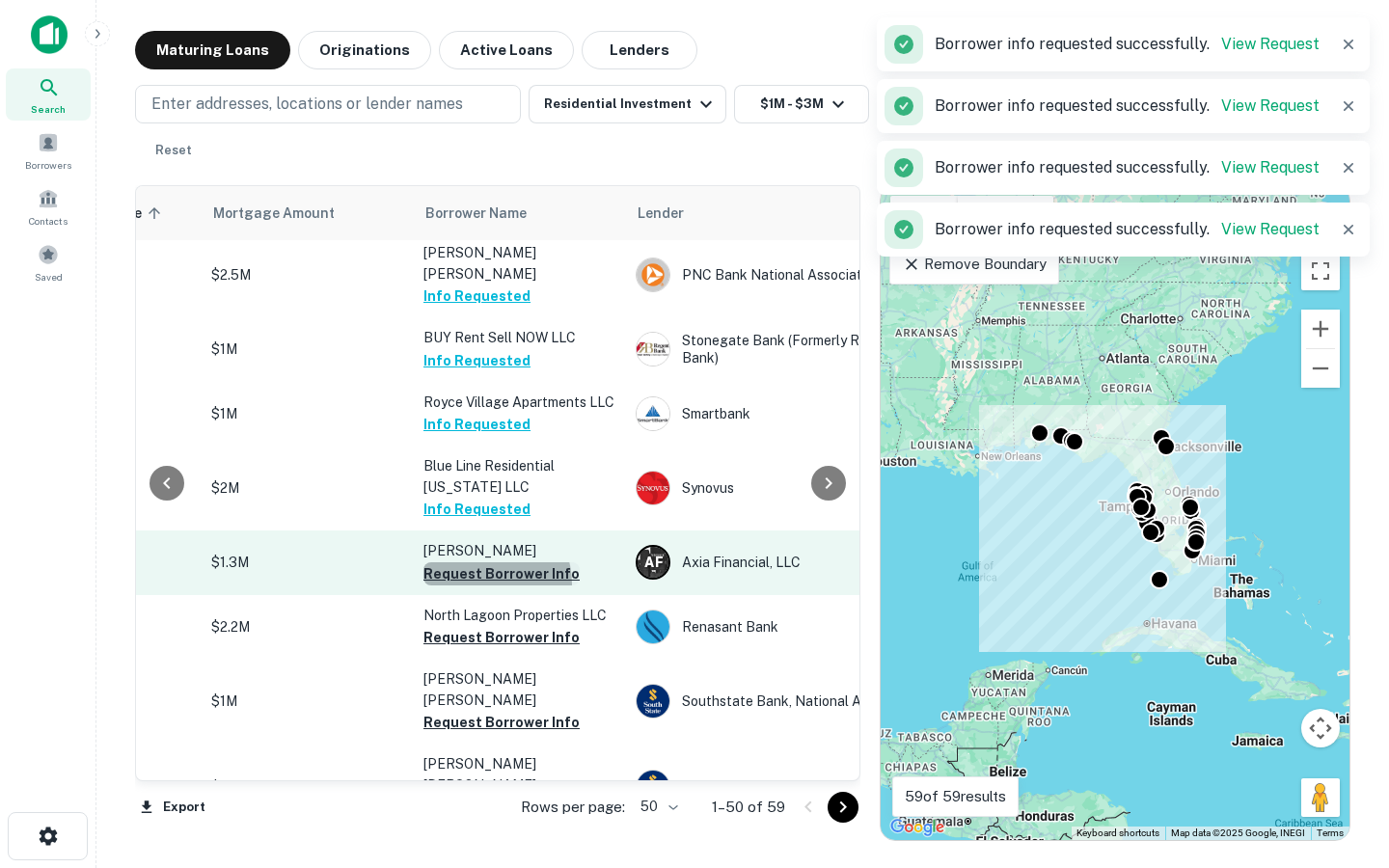
click at [477, 562] on button "Request Borrower Info" at bounding box center [502, 573] width 156 height 23
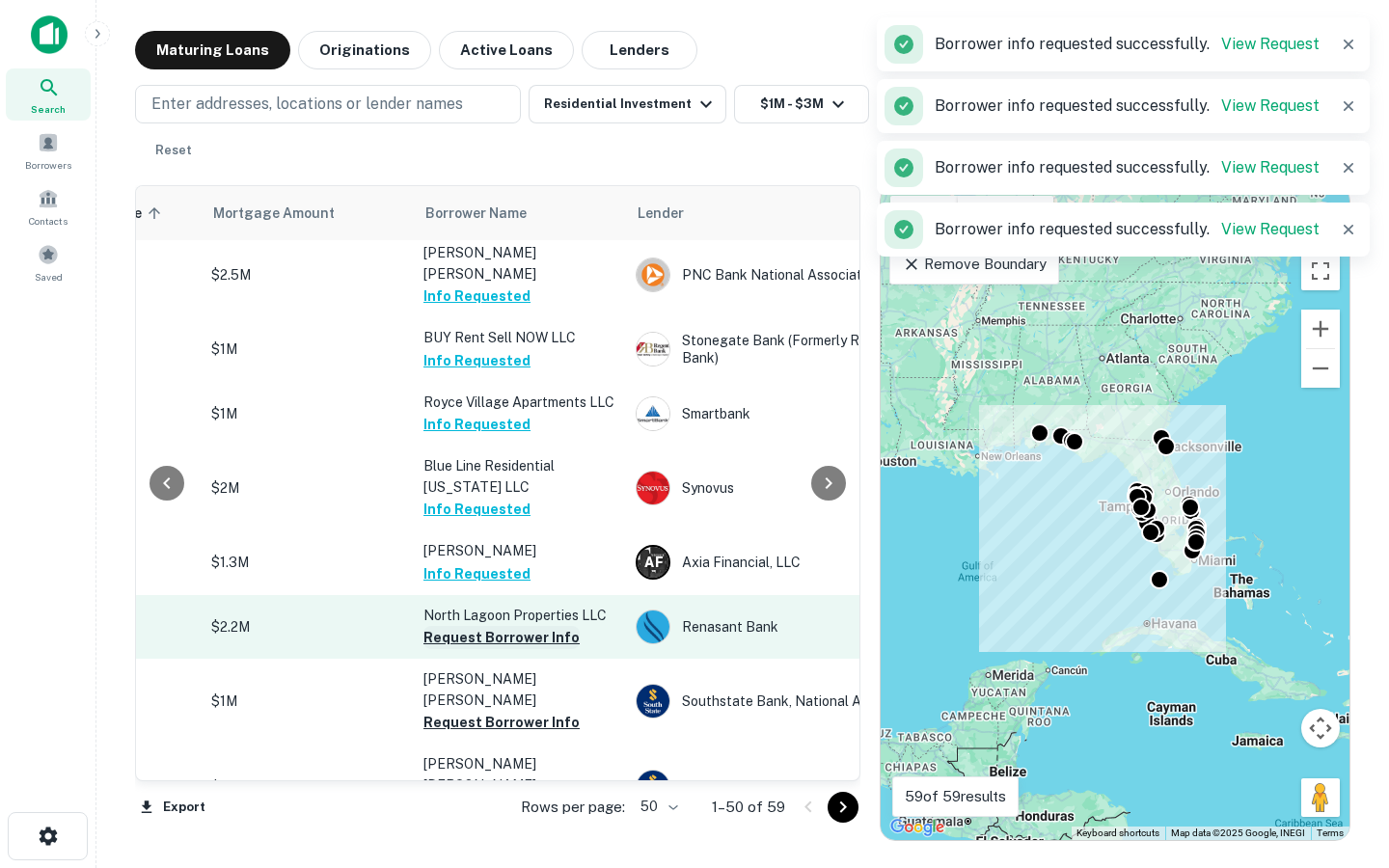
click at [482, 626] on button "Request Borrower Info" at bounding box center [502, 637] width 156 height 23
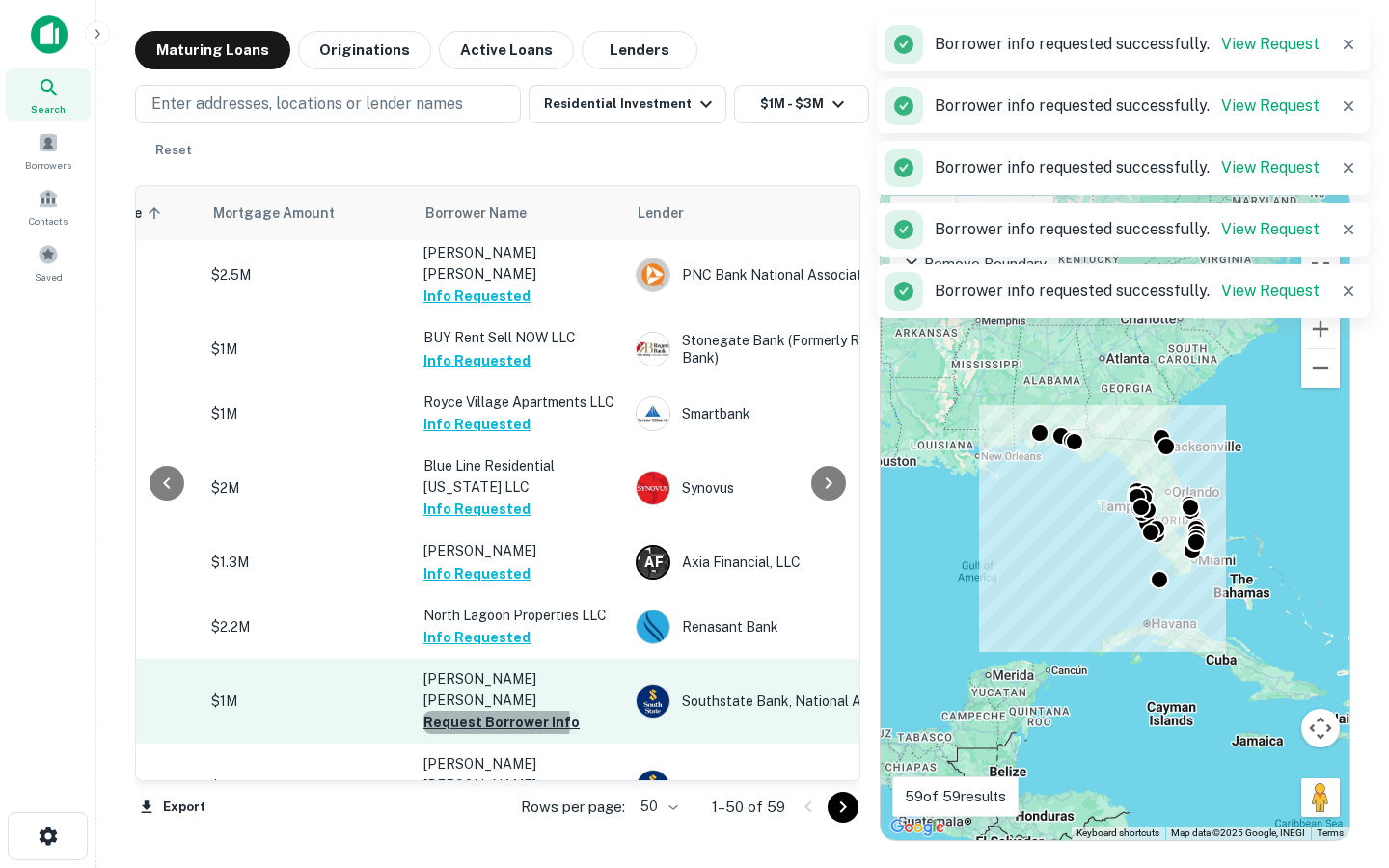
click at [479, 711] on button "Request Borrower Info" at bounding box center [502, 722] width 156 height 23
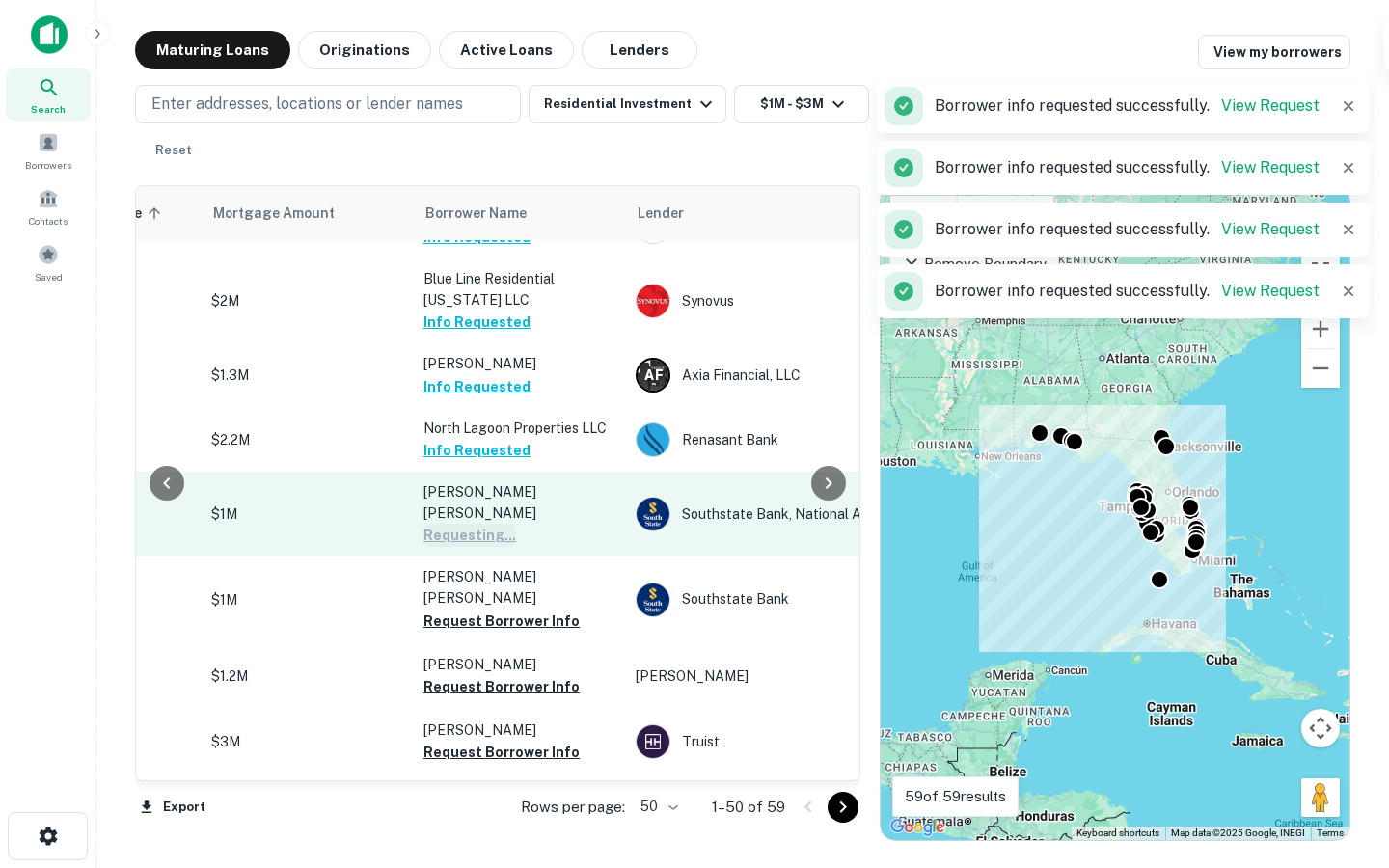
scroll to position [2076, 425]
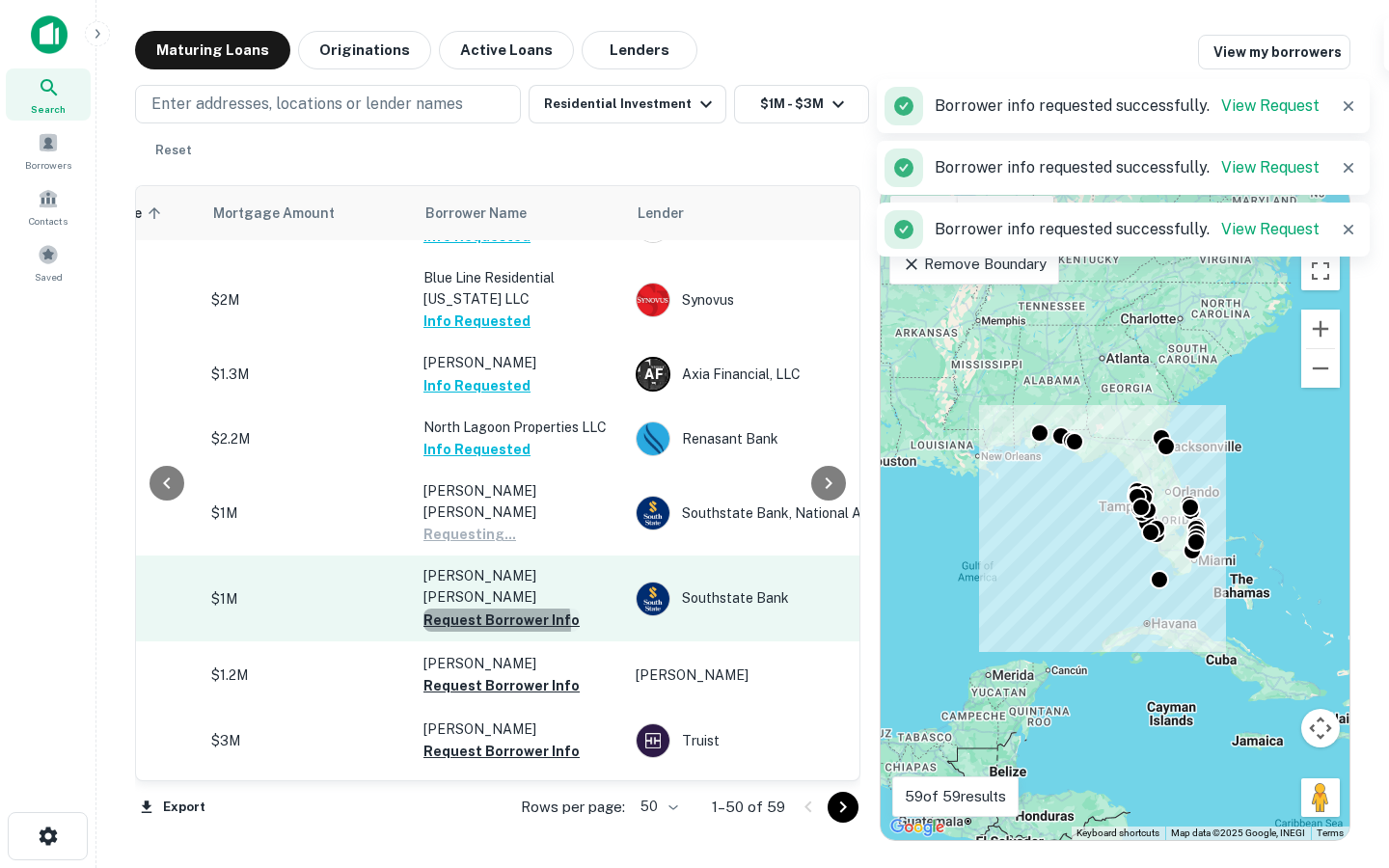
click at [467, 608] on button "Request Borrower Info" at bounding box center [502, 619] width 156 height 23
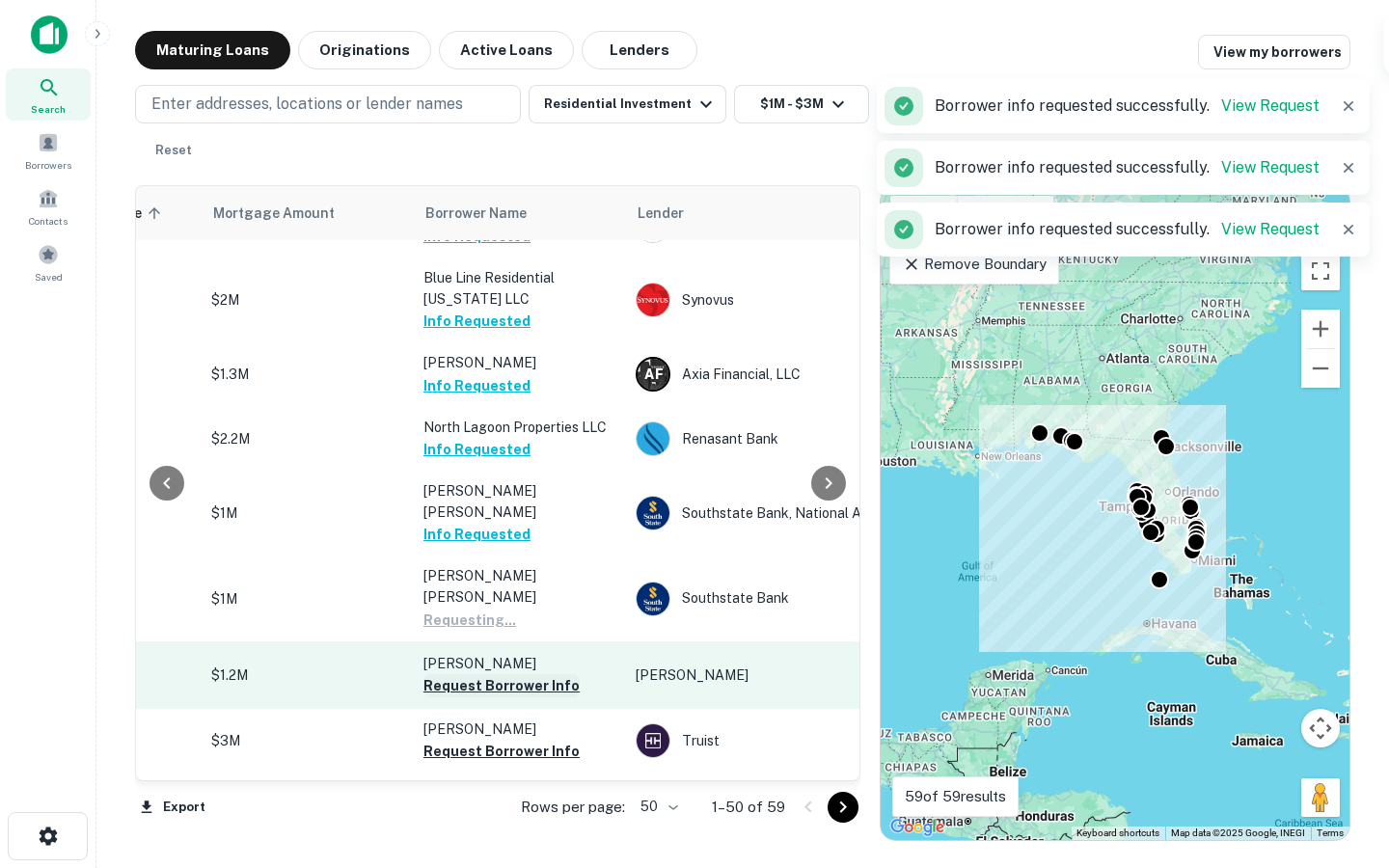
click at [478, 674] on button "Request Borrower Info" at bounding box center [502, 685] width 156 height 23
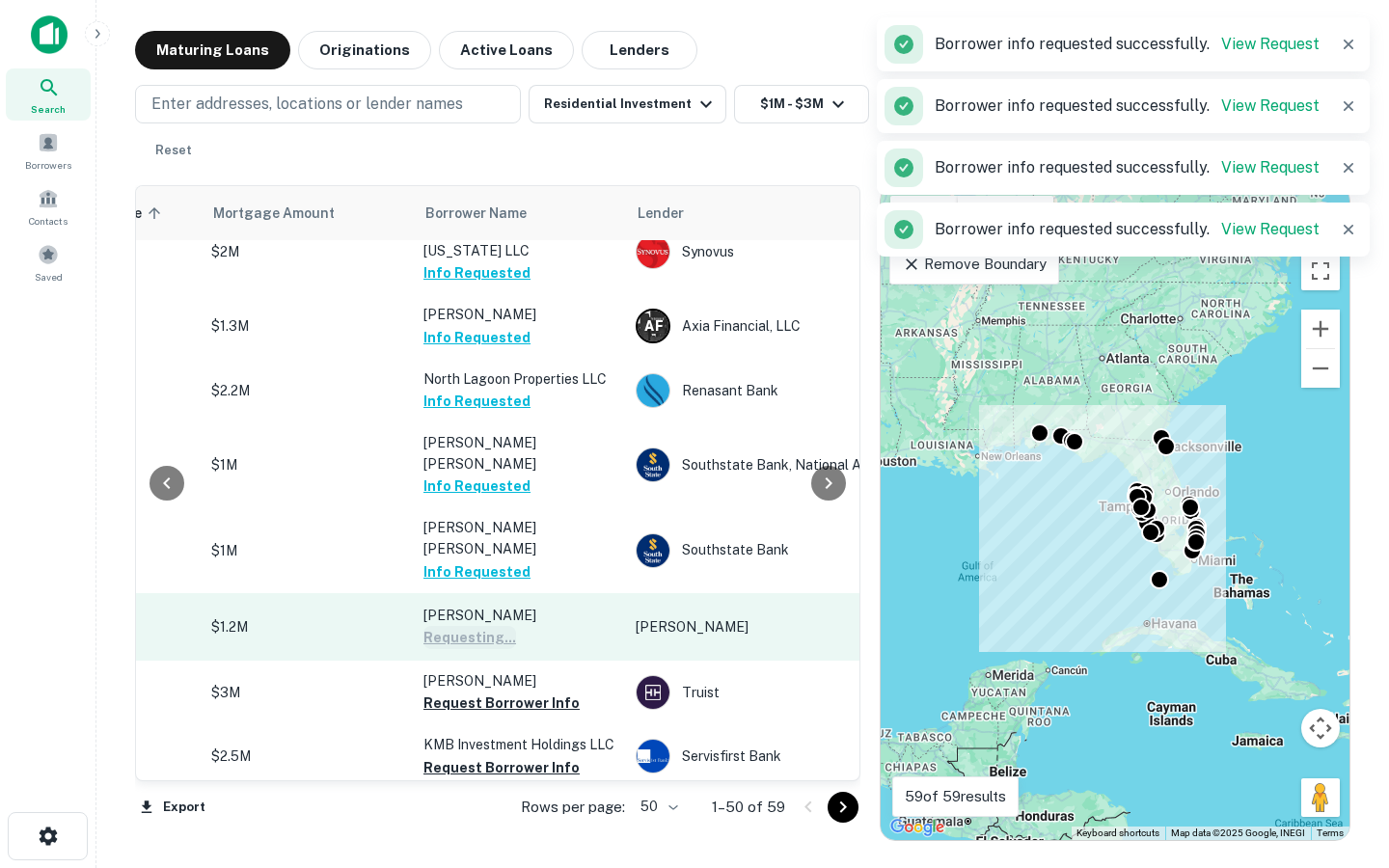
scroll to position [2137, 425]
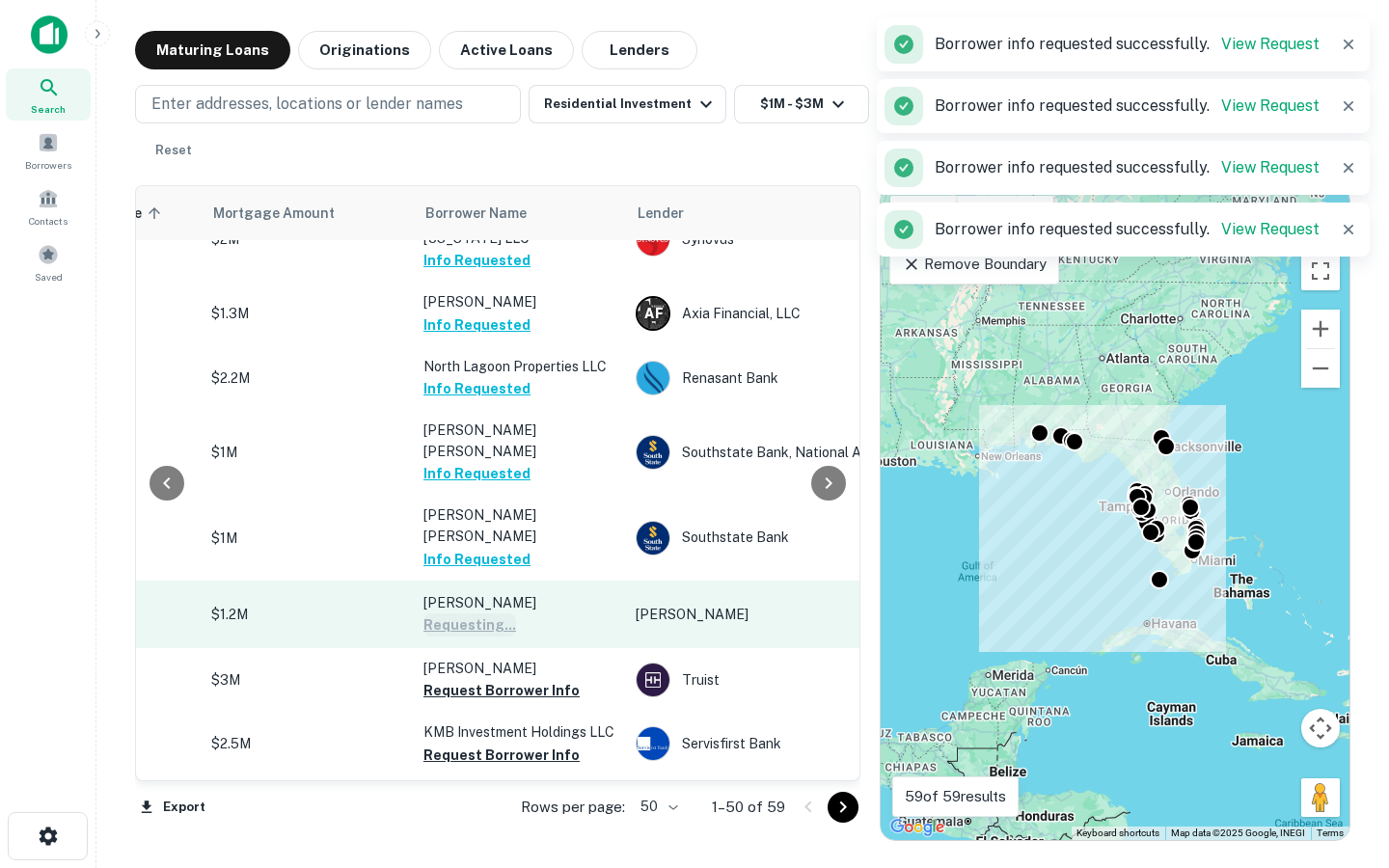
click at [478, 678] on button "Request Borrower Info" at bounding box center [502, 689] width 156 height 23
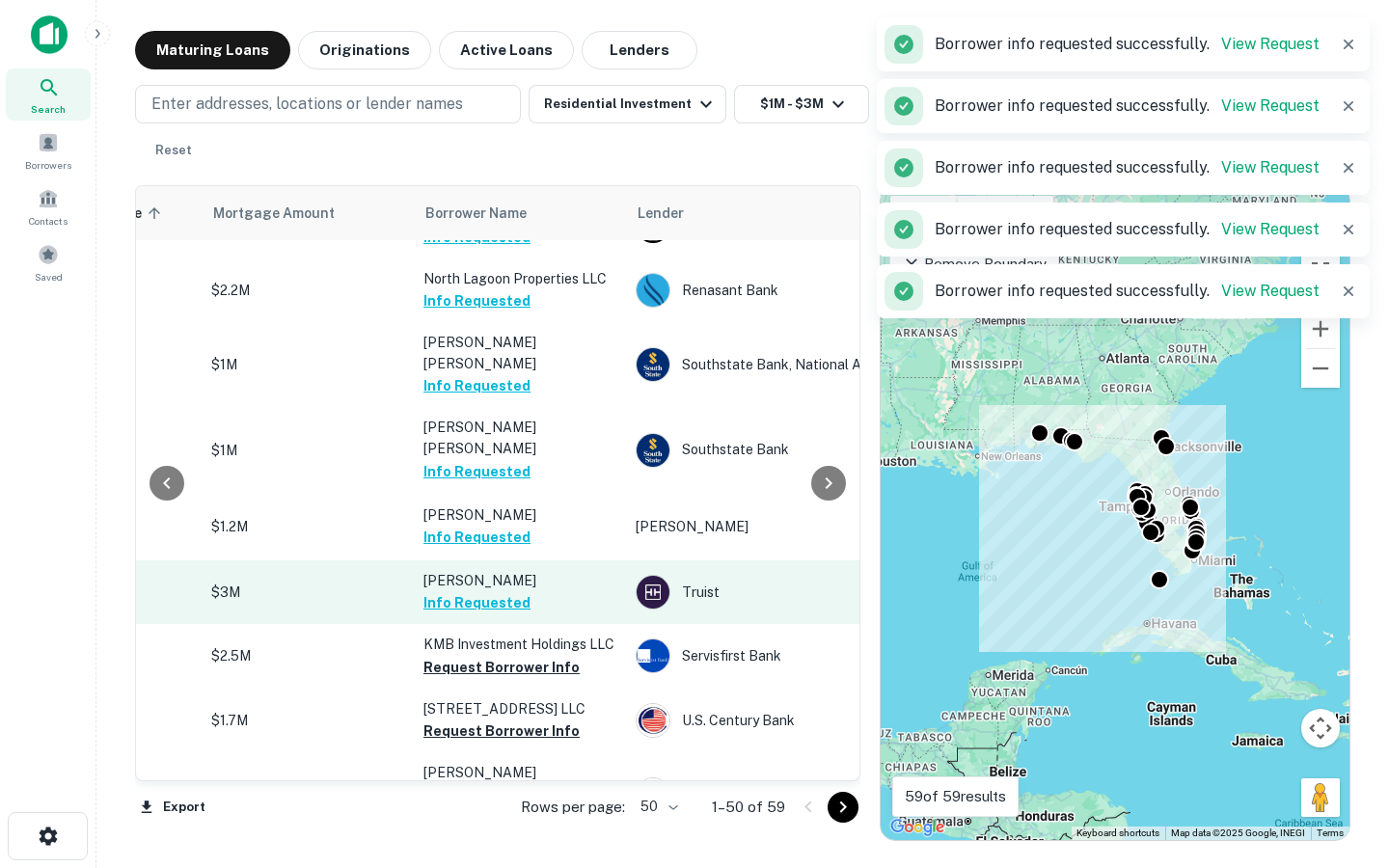
scroll to position [2249, 425]
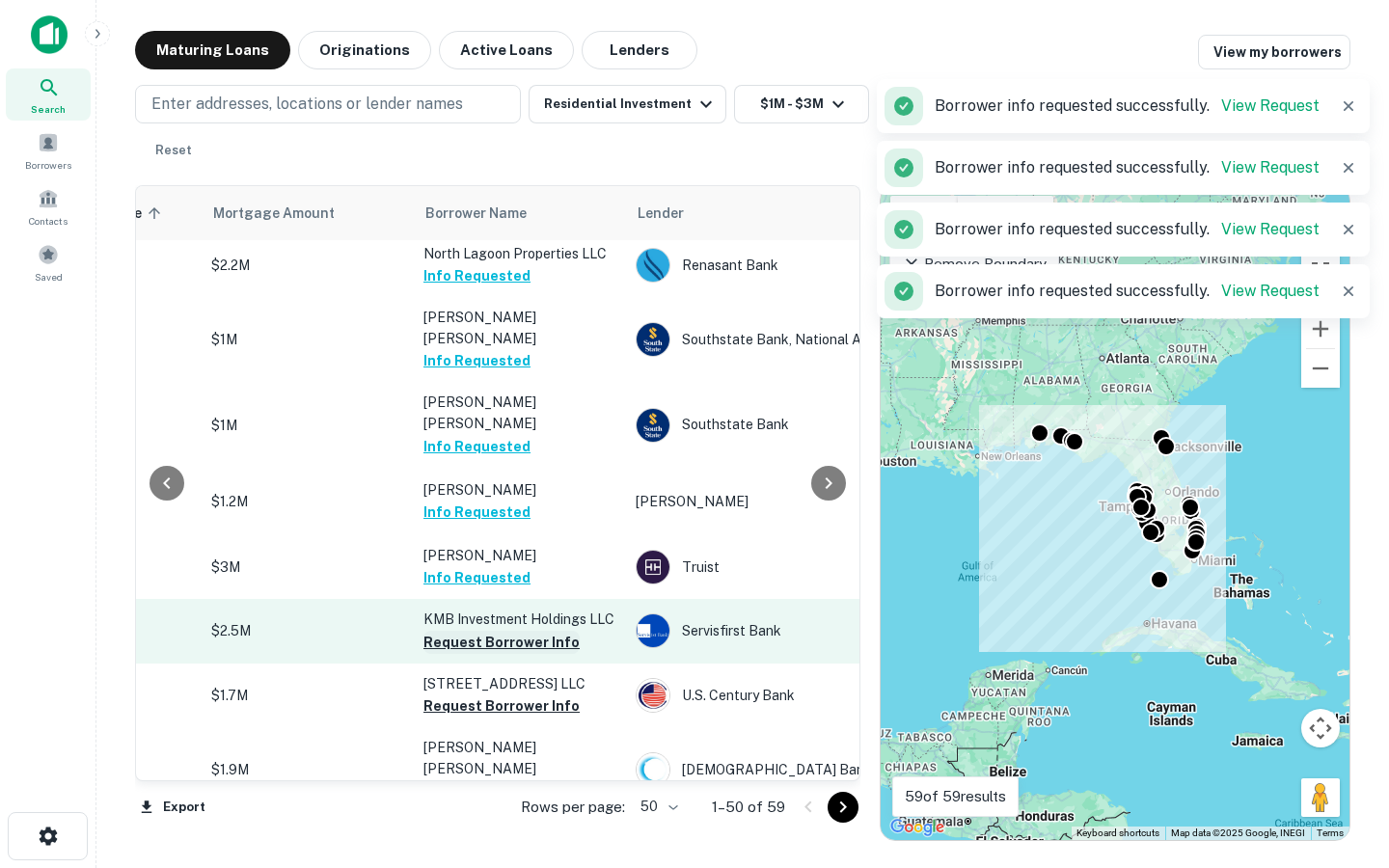
click at [481, 631] on button "Request Borrower Info" at bounding box center [502, 642] width 156 height 23
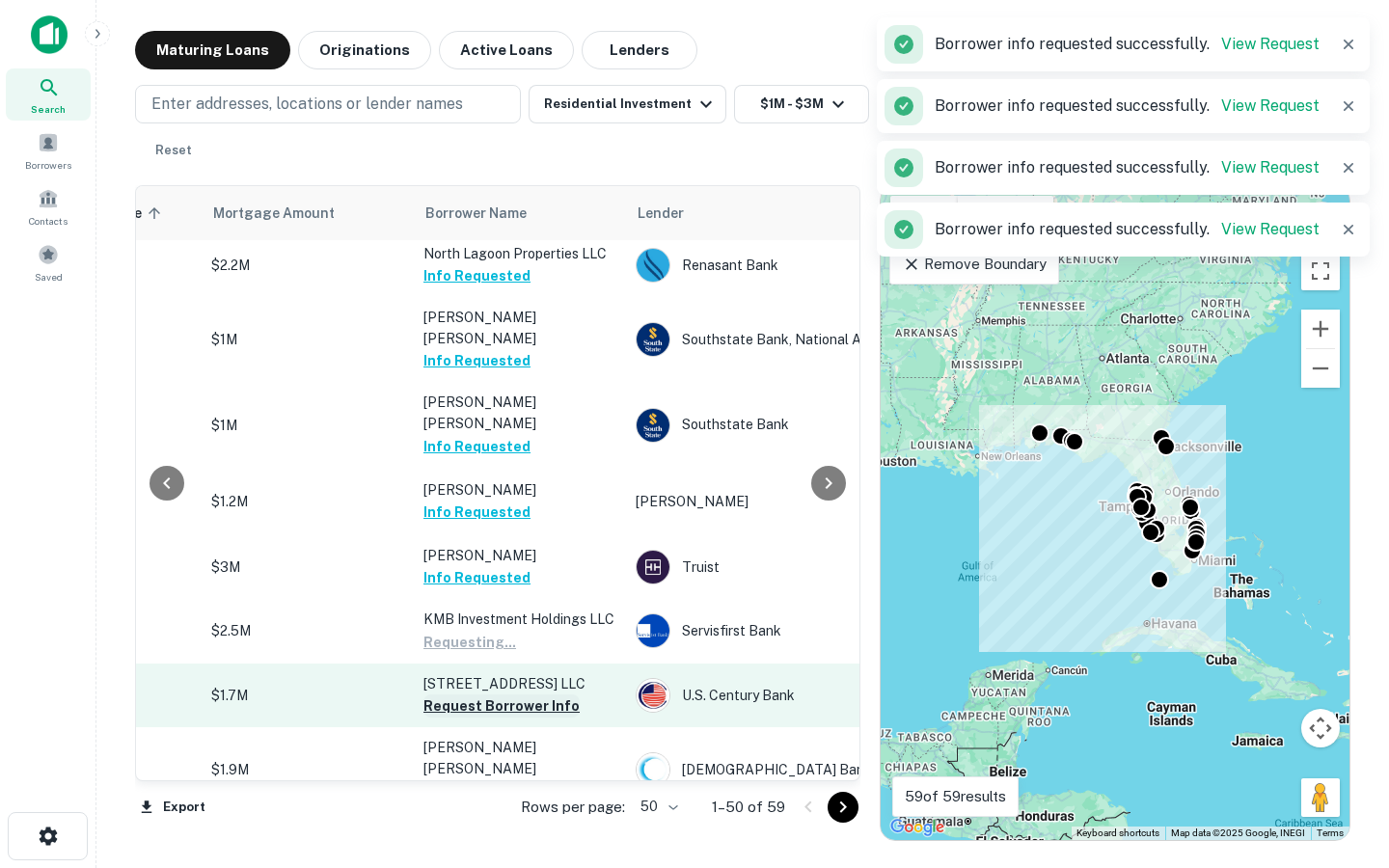
click at [482, 694] on button "Request Borrower Info" at bounding box center [502, 705] width 156 height 23
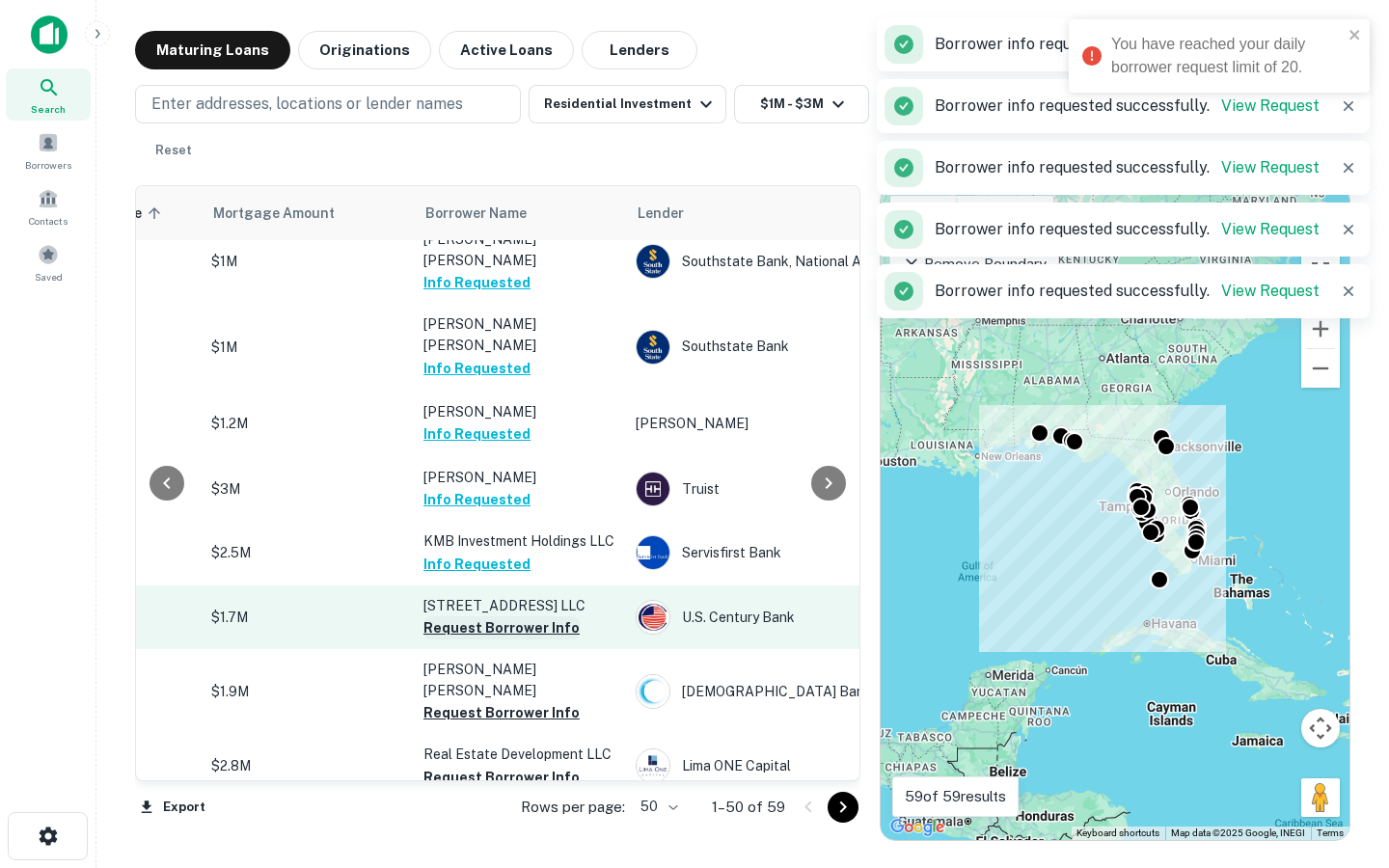
scroll to position [2399, 425]
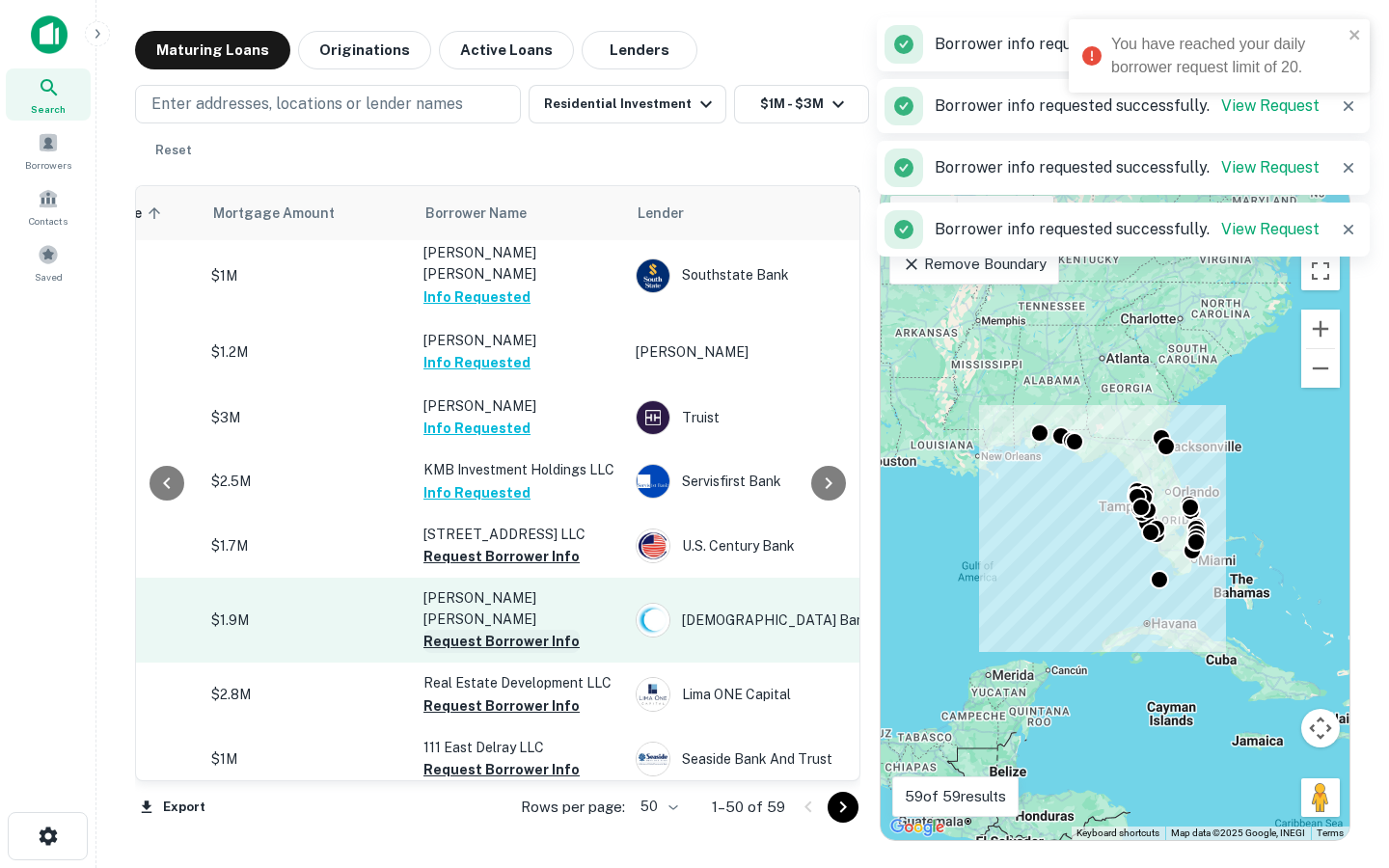
click at [479, 630] on button "Request Borrower Info" at bounding box center [502, 641] width 156 height 23
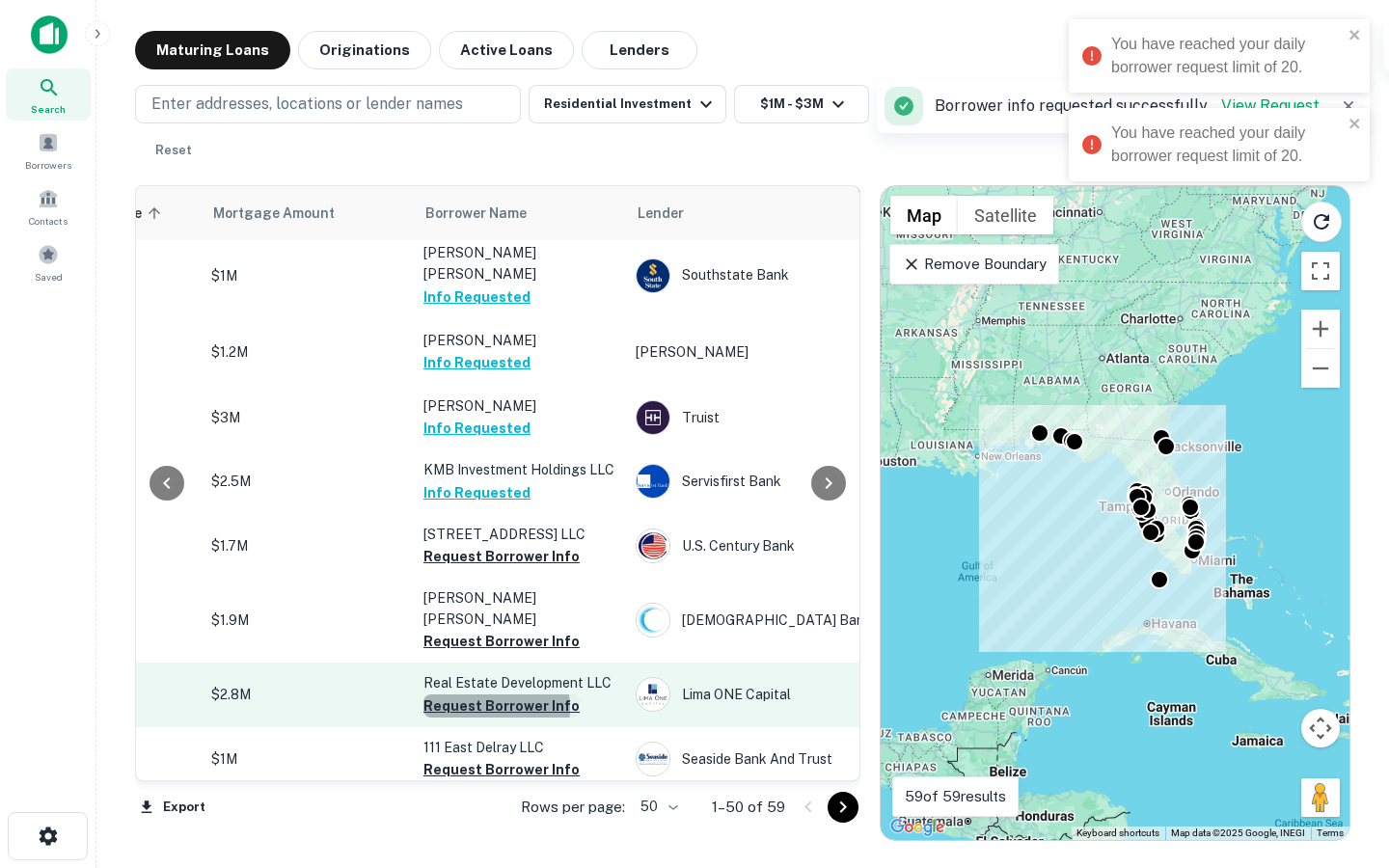
click at [479, 694] on button "Request Borrower Info" at bounding box center [502, 705] width 156 height 23
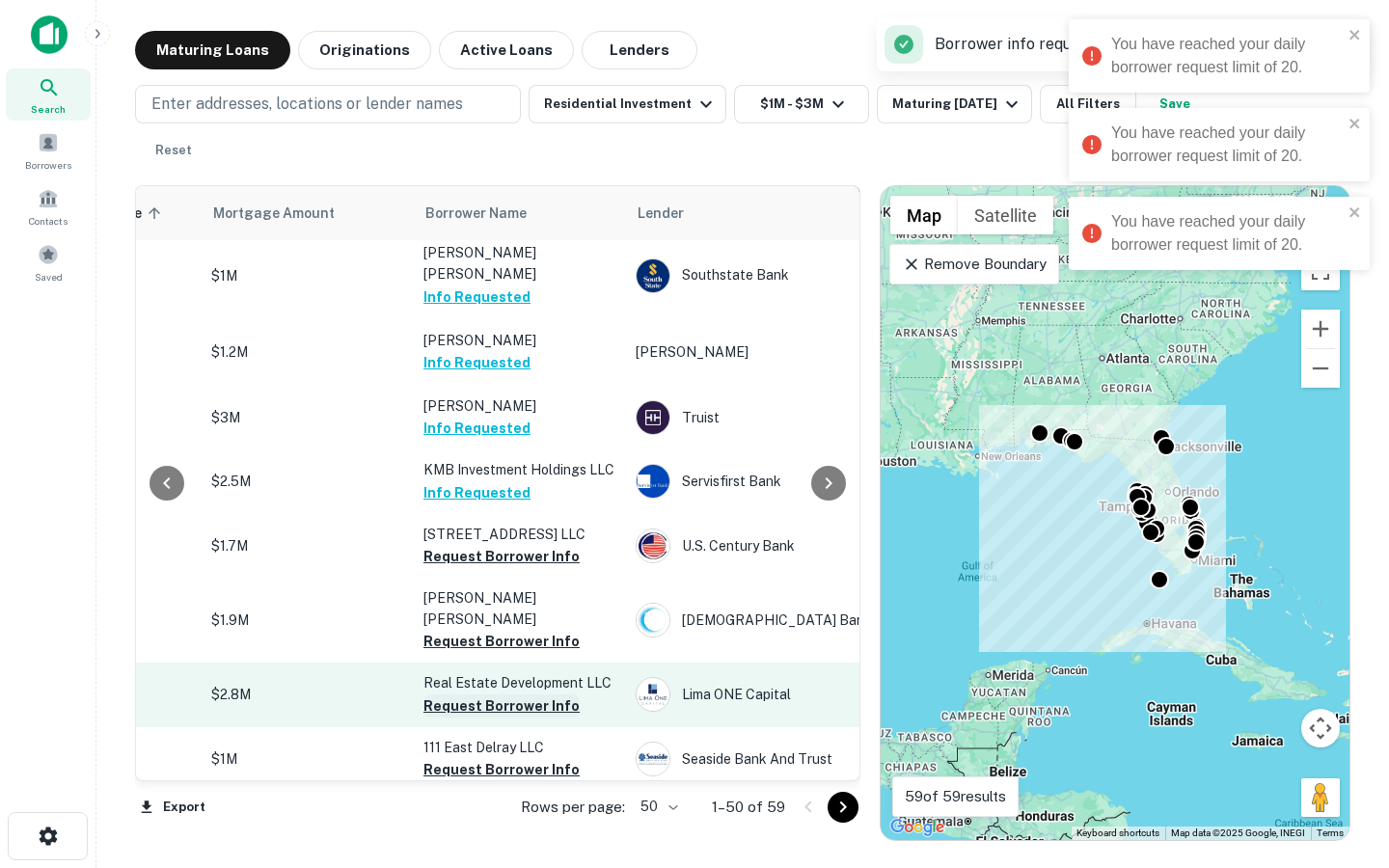
scroll to position [2534, 425]
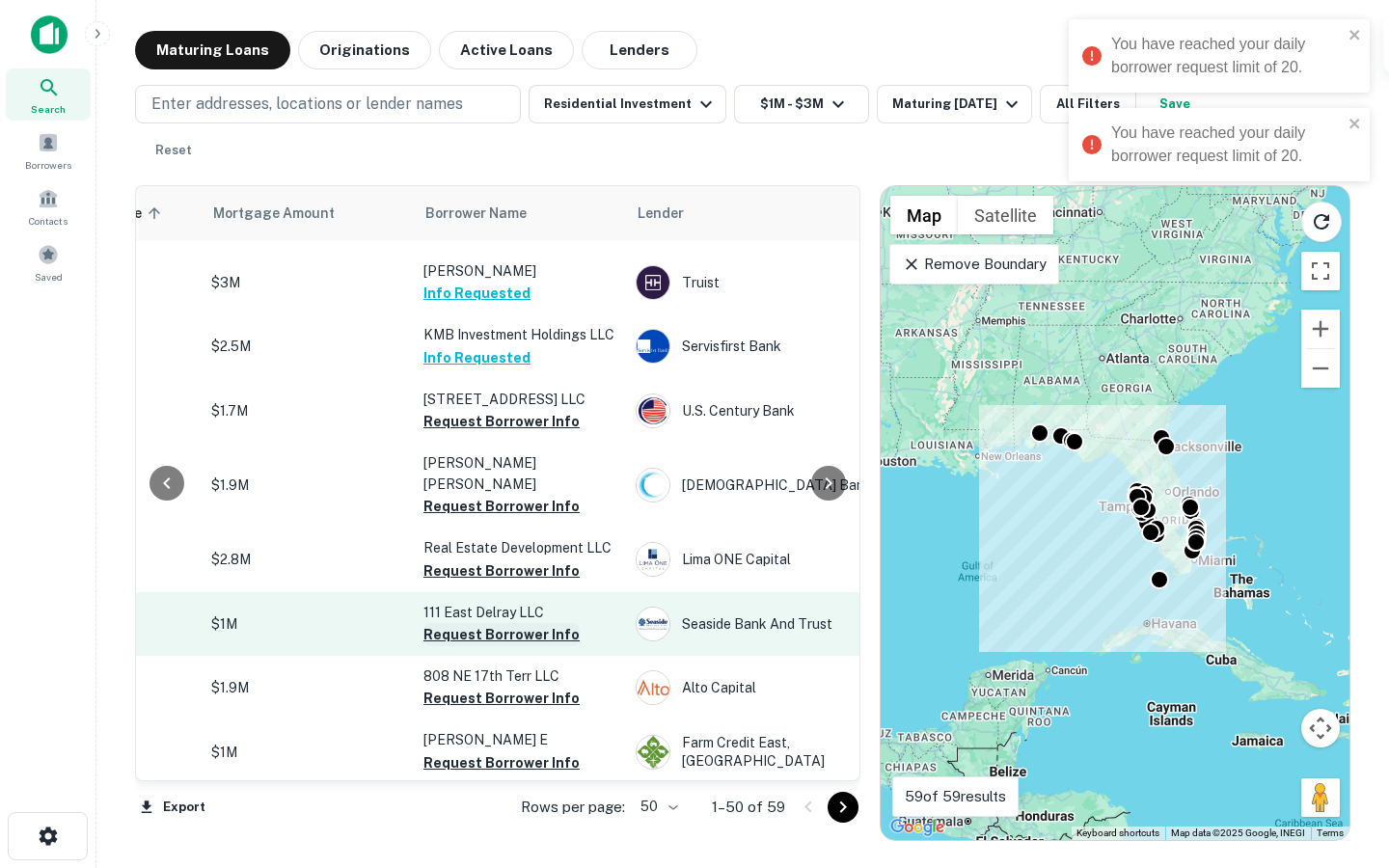
click at [480, 623] on button "Request Borrower Info" at bounding box center [502, 634] width 156 height 23
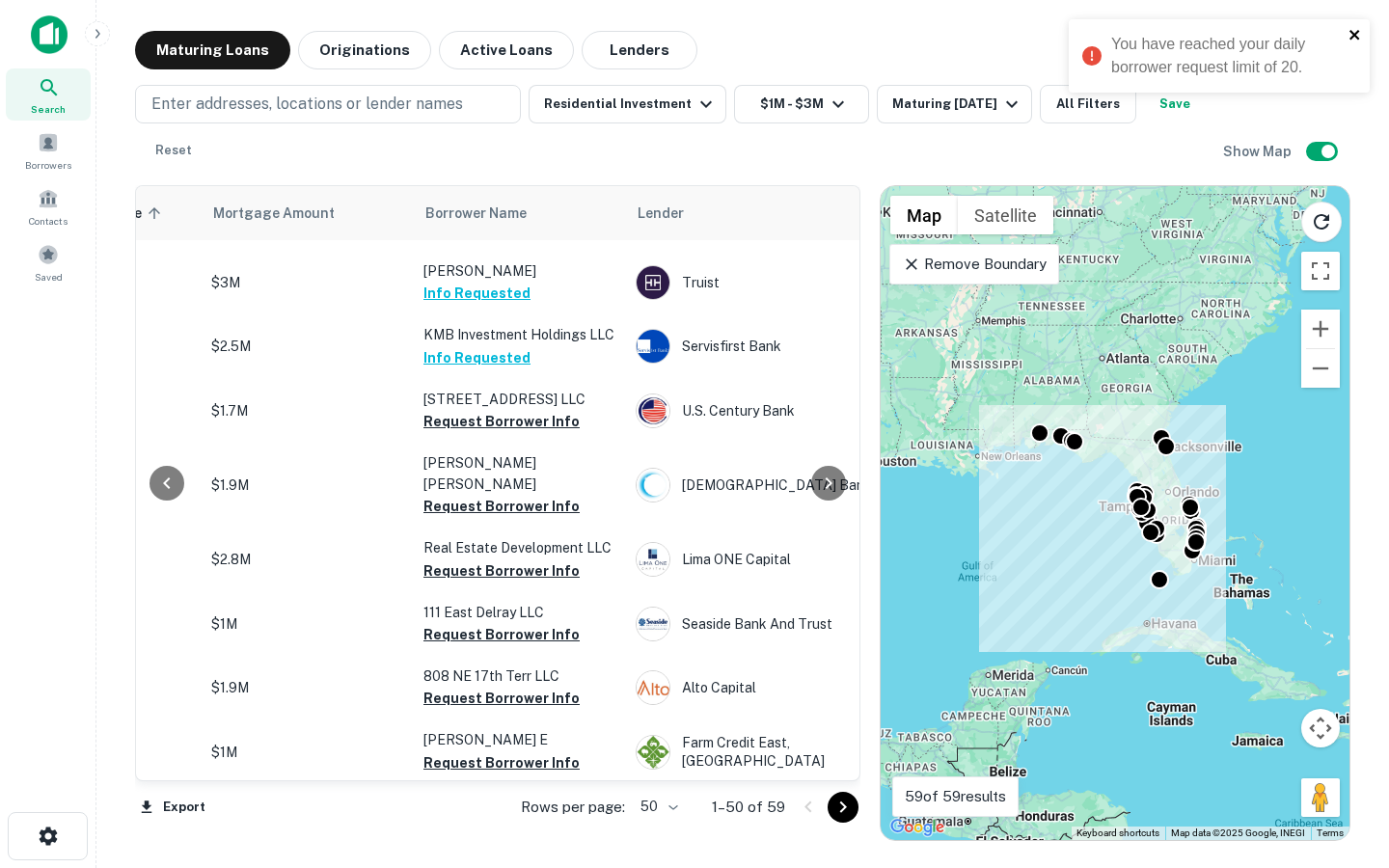
click at [1348, 32] on icon "close" at bounding box center [1355, 35] width 14 height 16
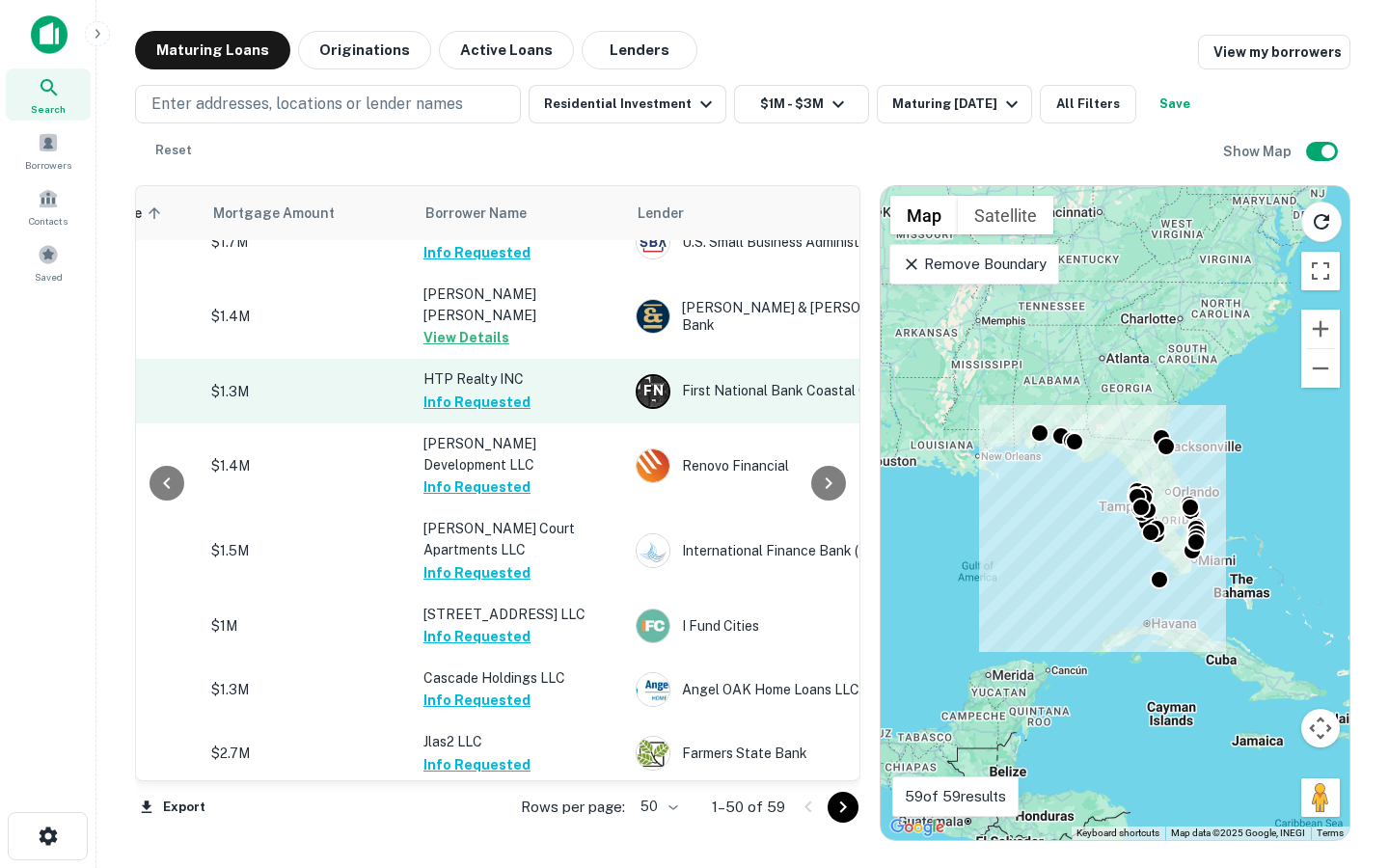
scroll to position [1140, 425]
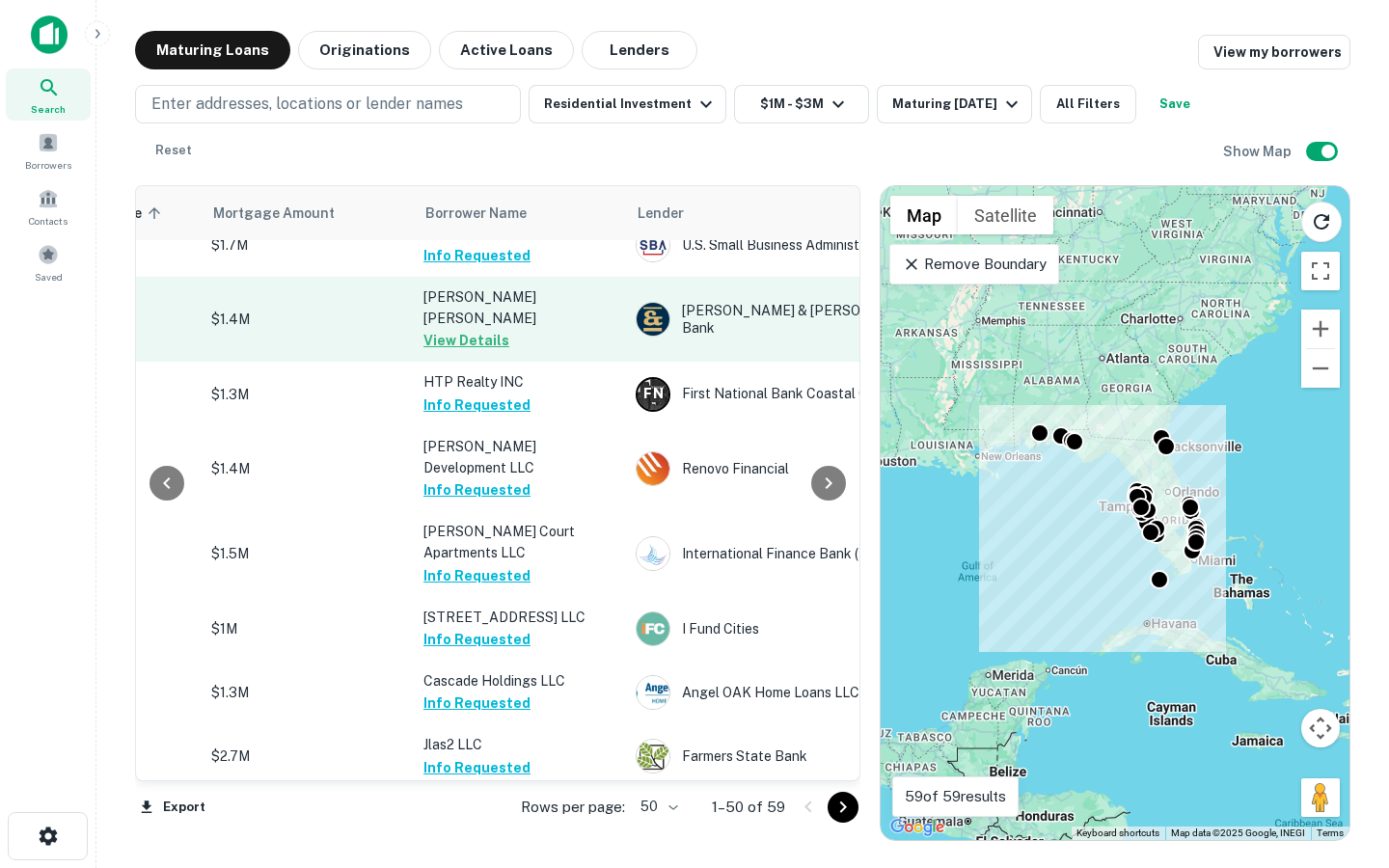
click at [470, 329] on button "View Details" at bounding box center [466, 340] width 86 height 23
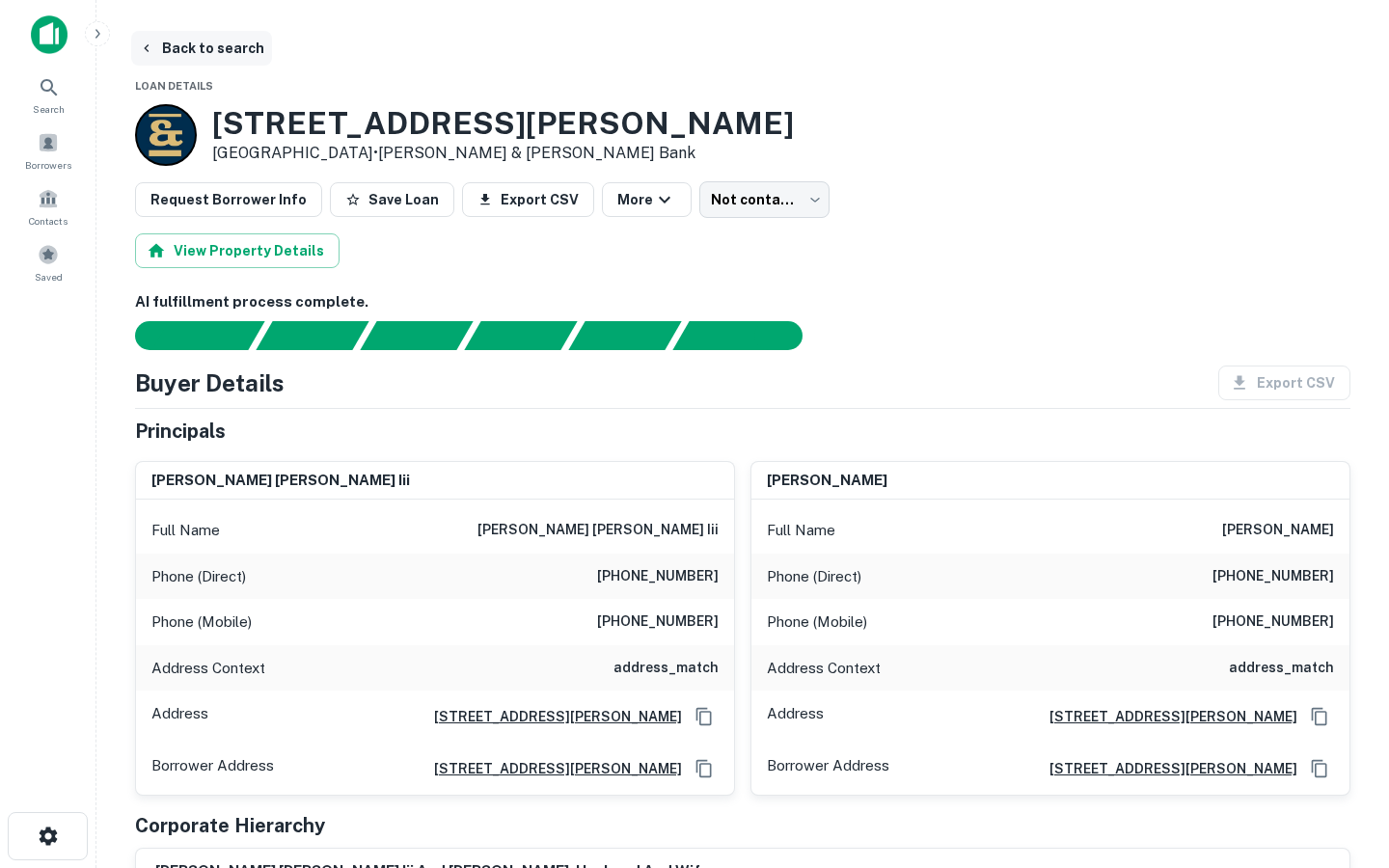
click at [188, 53] on button "Back to search" at bounding box center [202, 47] width 141 height 35
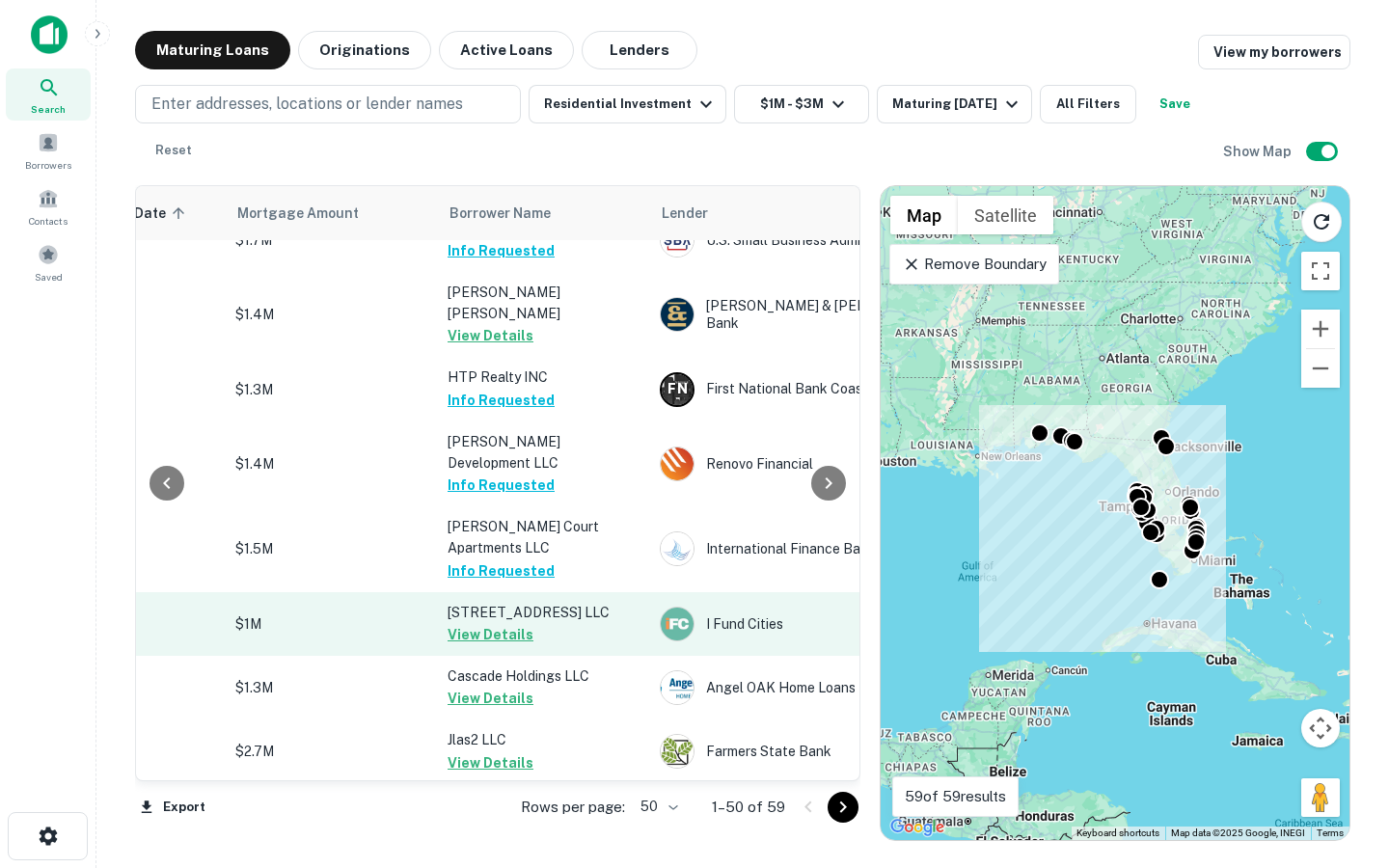
scroll to position [1187, 400]
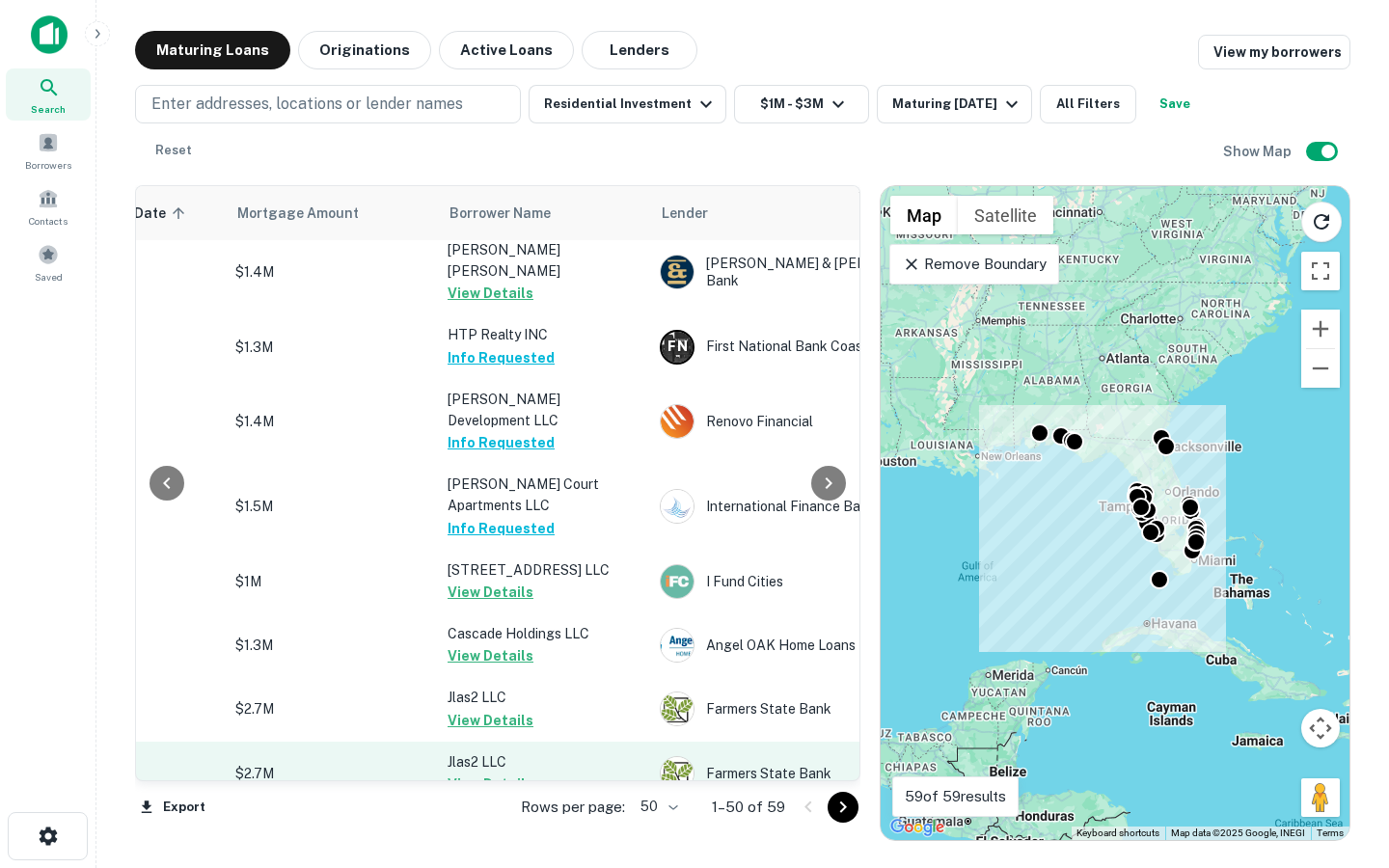
click at [0, 0] on div "Search Borrowers Contacts Saved Maturing Loans Originations Active Loans Lender…" at bounding box center [694, 434] width 1389 height 868
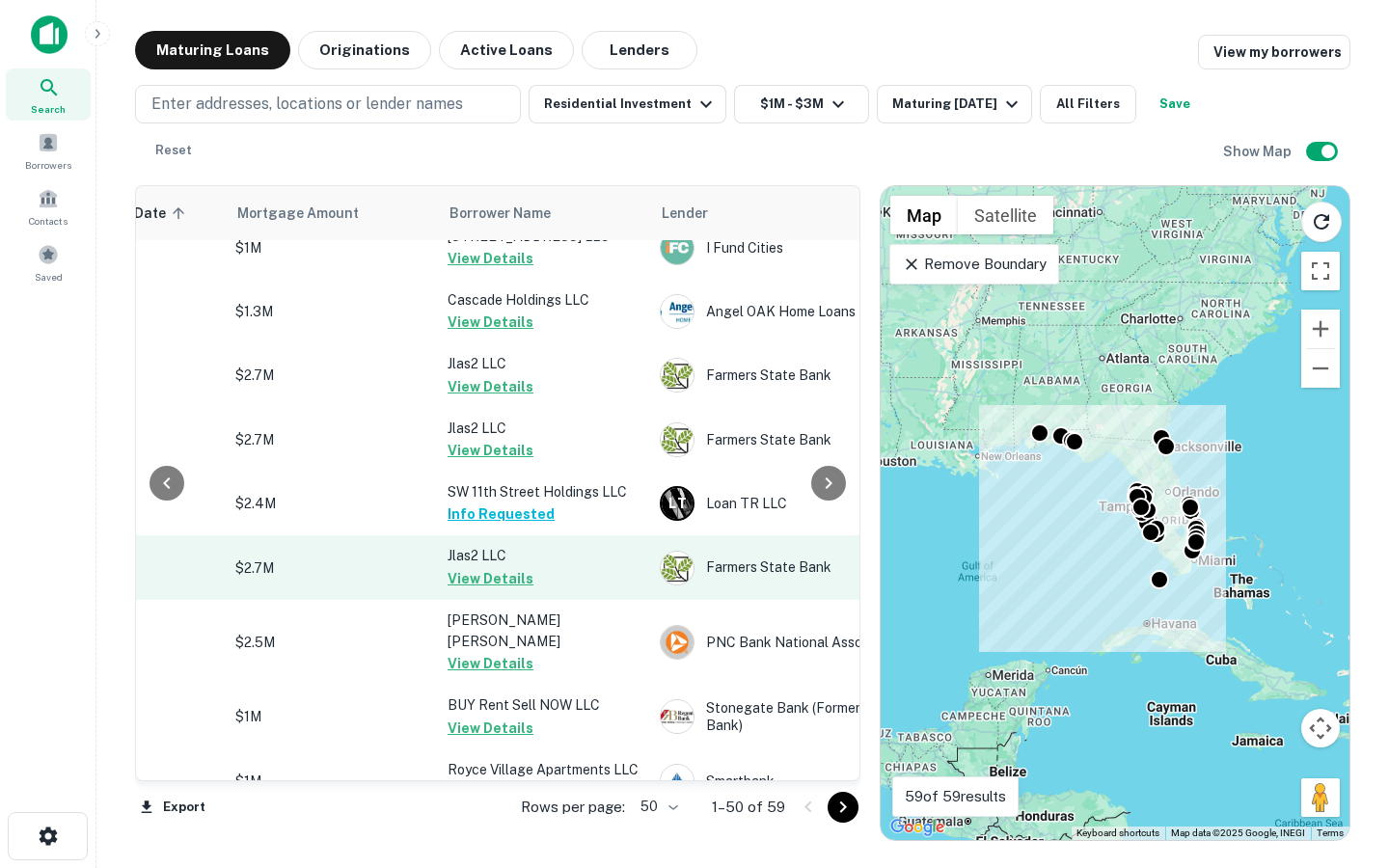
scroll to position [1507, 400]
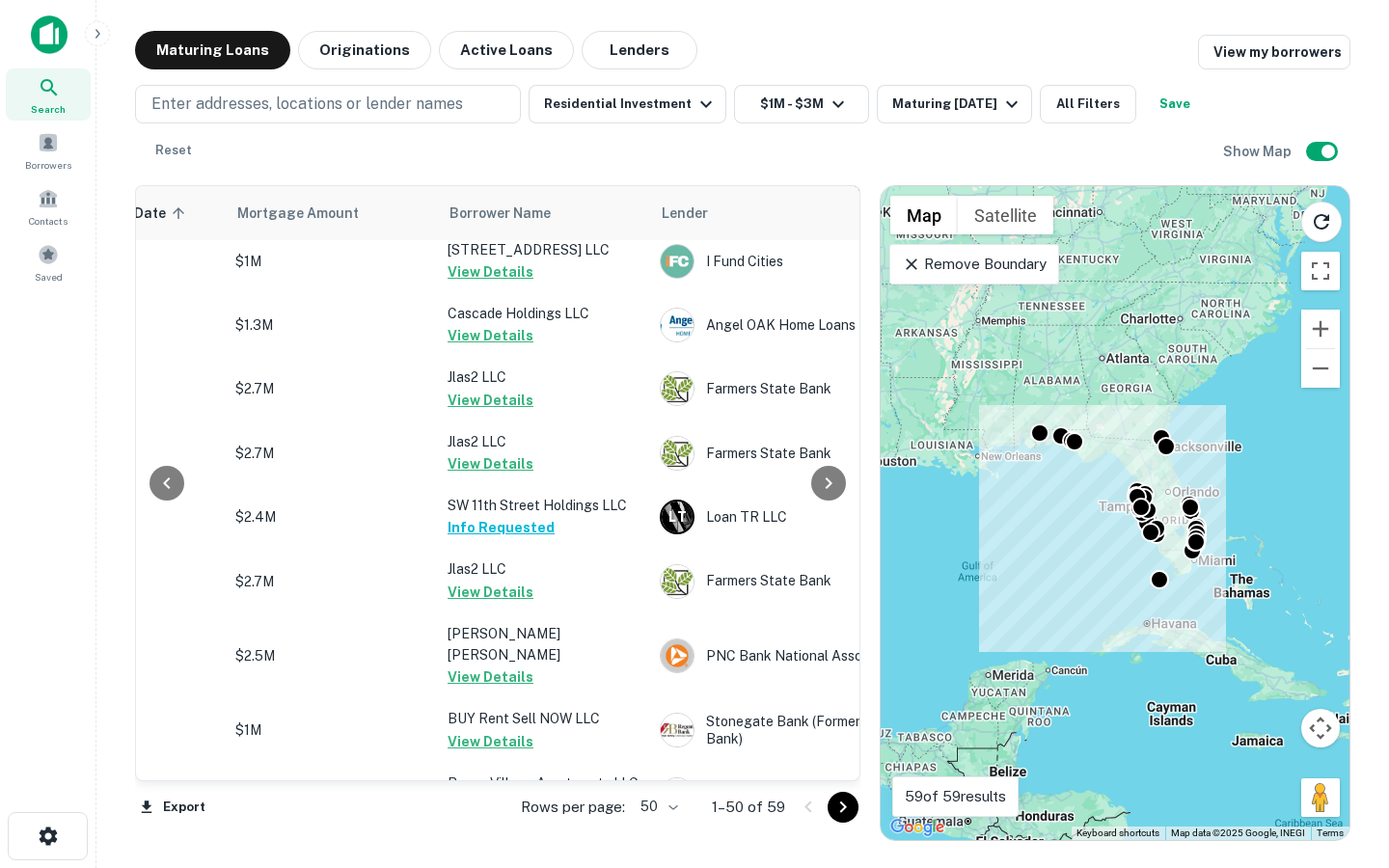
drag, startPoint x: 494, startPoint y: 533, endPoint x: 1002, endPoint y: 0, distance: 736.3
click at [0, 0] on div "Search Borrowers Contacts Saved Maturing Loans Originations Active Loans Lender…" at bounding box center [694, 434] width 1389 height 868
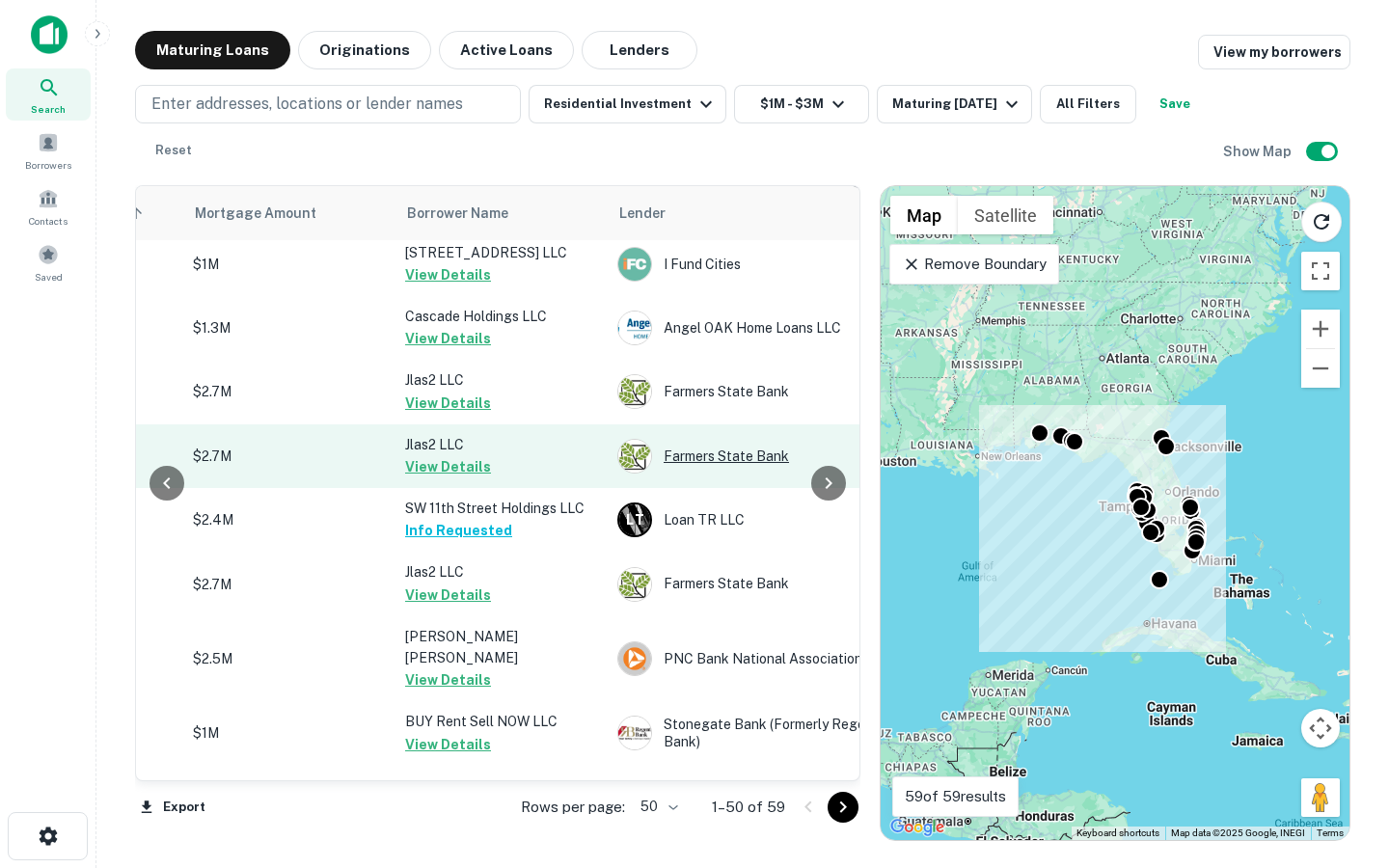
scroll to position [1504, 441]
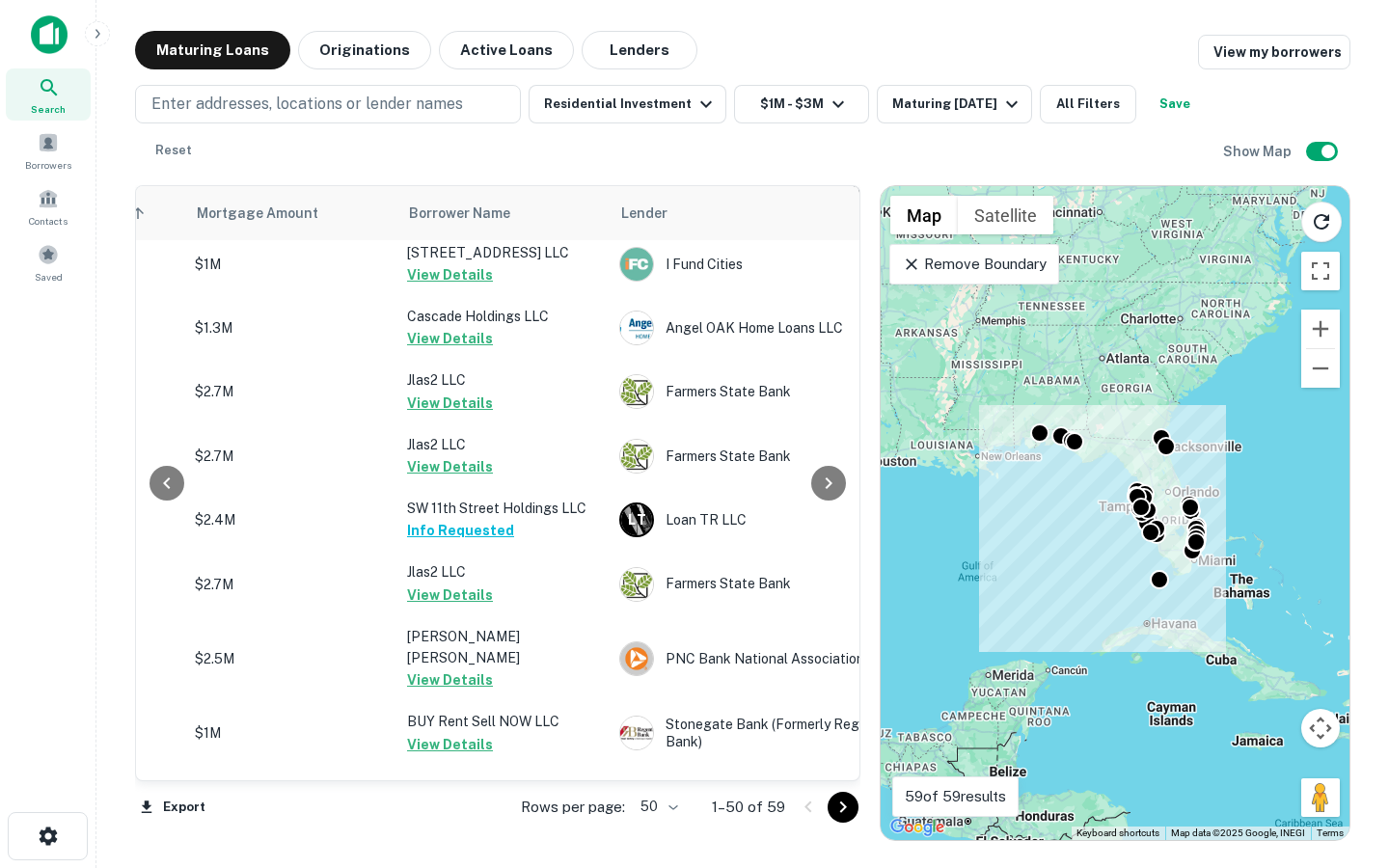
drag, startPoint x: 457, startPoint y: 575, endPoint x: 877, endPoint y: 0, distance: 712.1
click at [0, 0] on div "Search Borrowers Contacts Saved Maturing Loans Originations Active Loans Lender…" at bounding box center [694, 434] width 1389 height 868
